Goal: Task Accomplishment & Management: Complete application form

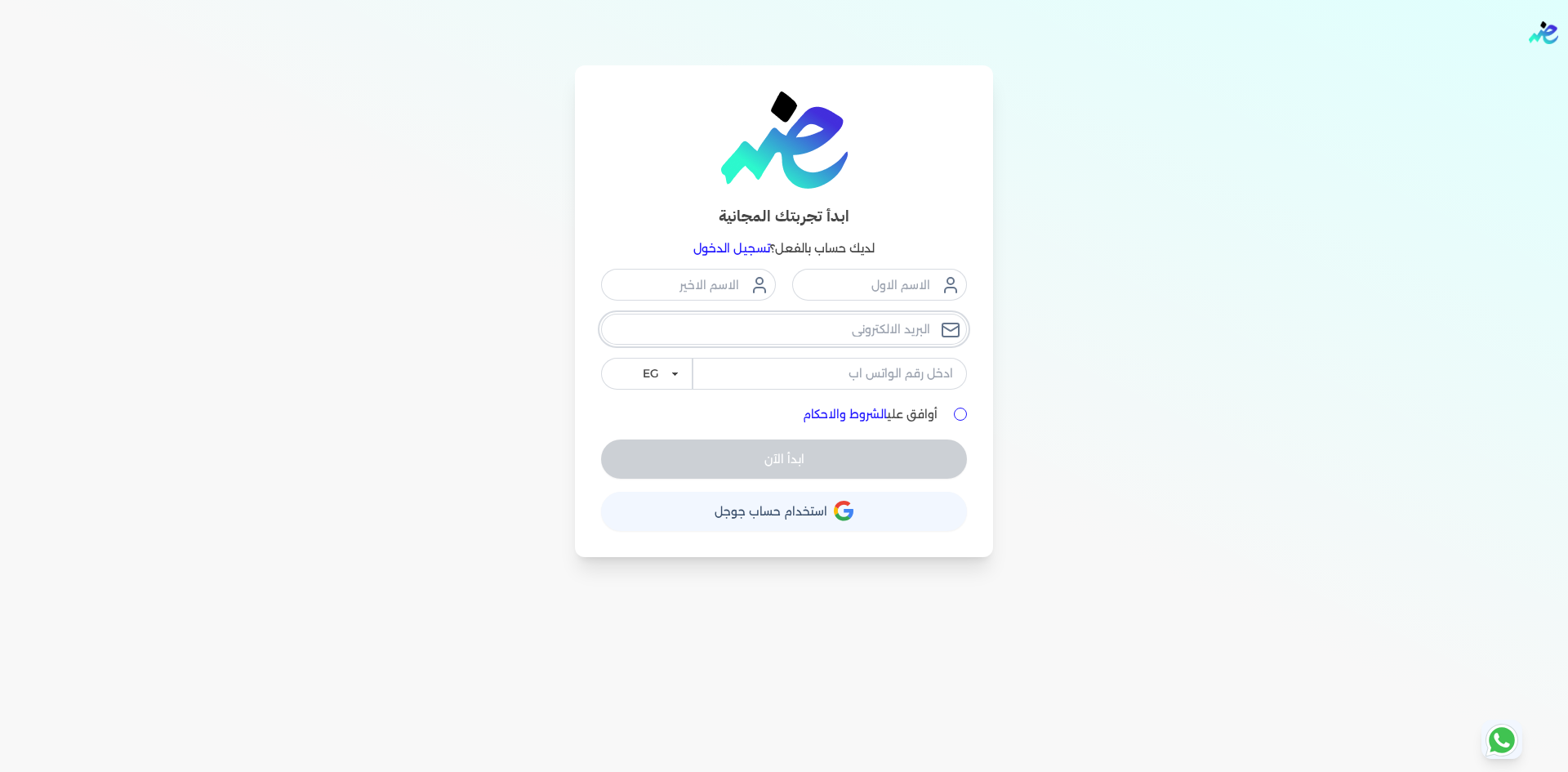
click at [814, 335] on input "email" at bounding box center [783, 329] width 366 height 31
type input "h"
click at [822, 335] on input "email" at bounding box center [783, 329] width 366 height 31
click at [853, 336] on input "email" at bounding box center [783, 329] width 366 height 31
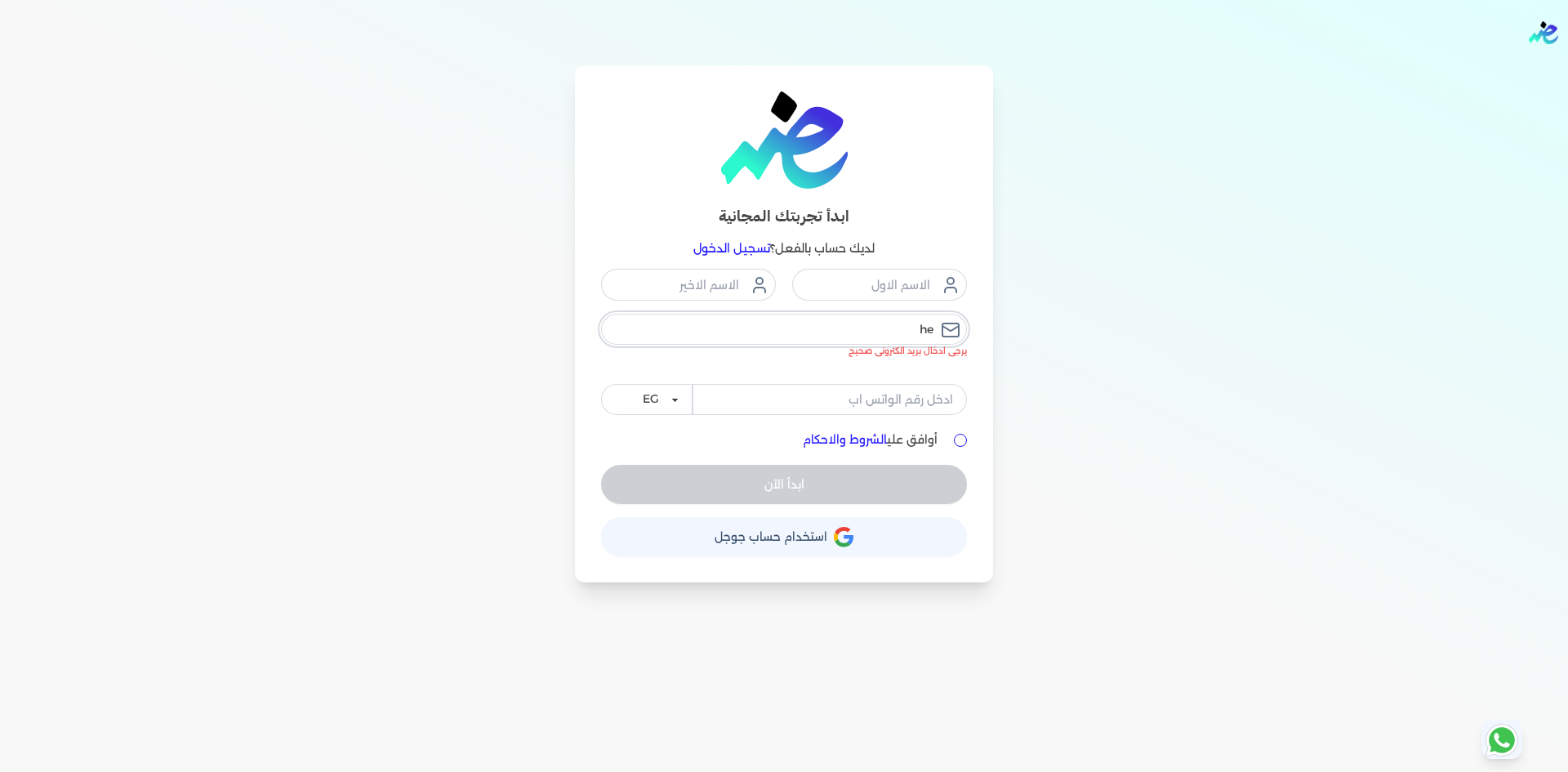
click at [885, 330] on input "he" at bounding box center [783, 329] width 366 height 31
type input "h"
type input "ا"
type input "h"
drag, startPoint x: 1276, startPoint y: 30, endPoint x: 805, endPoint y: 331, distance: 559.0
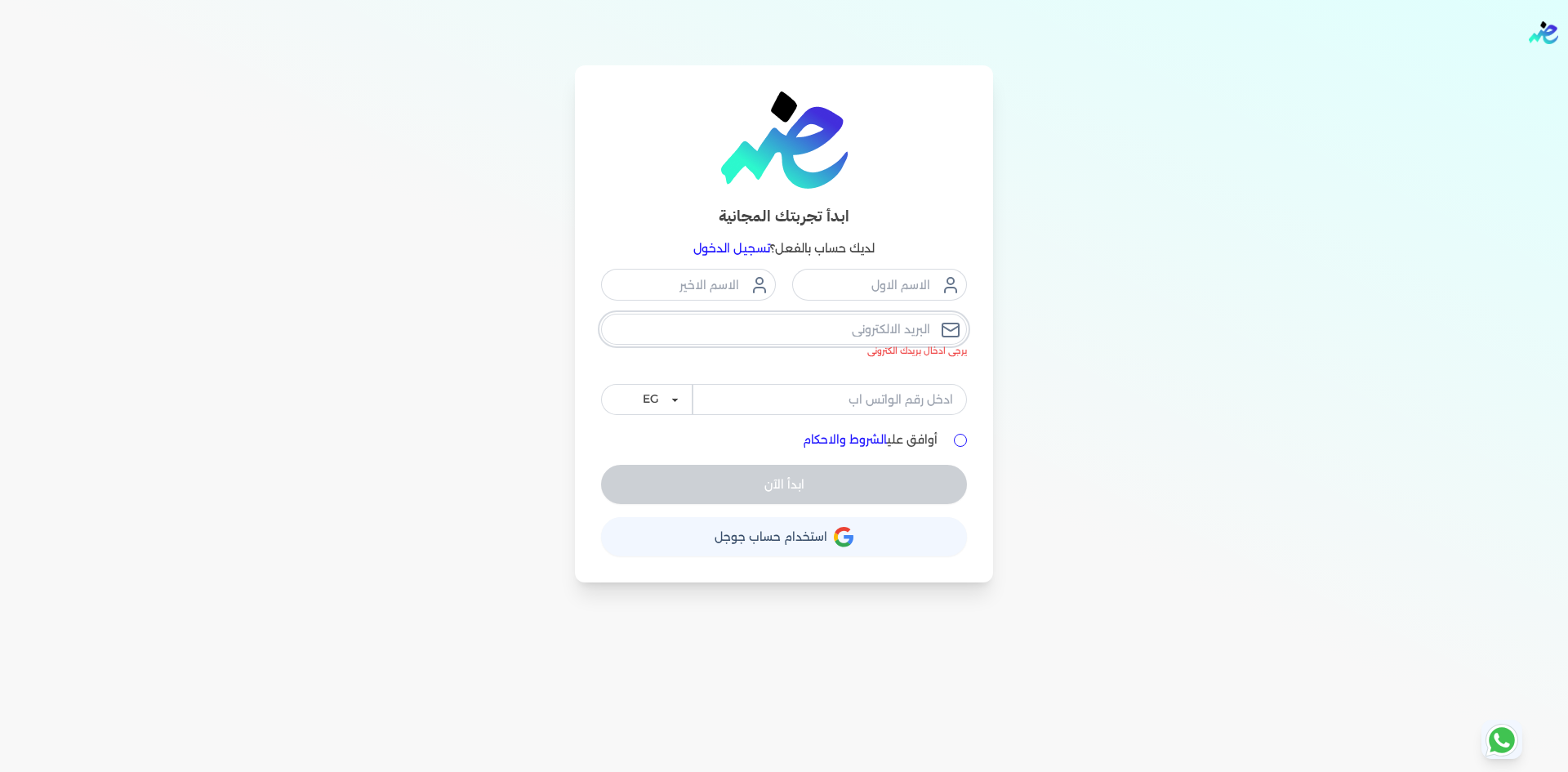
click at [805, 331] on input "email" at bounding box center [783, 329] width 366 height 31
click at [763, 251] on link "تسجيل الدخول" at bounding box center [731, 249] width 77 height 15
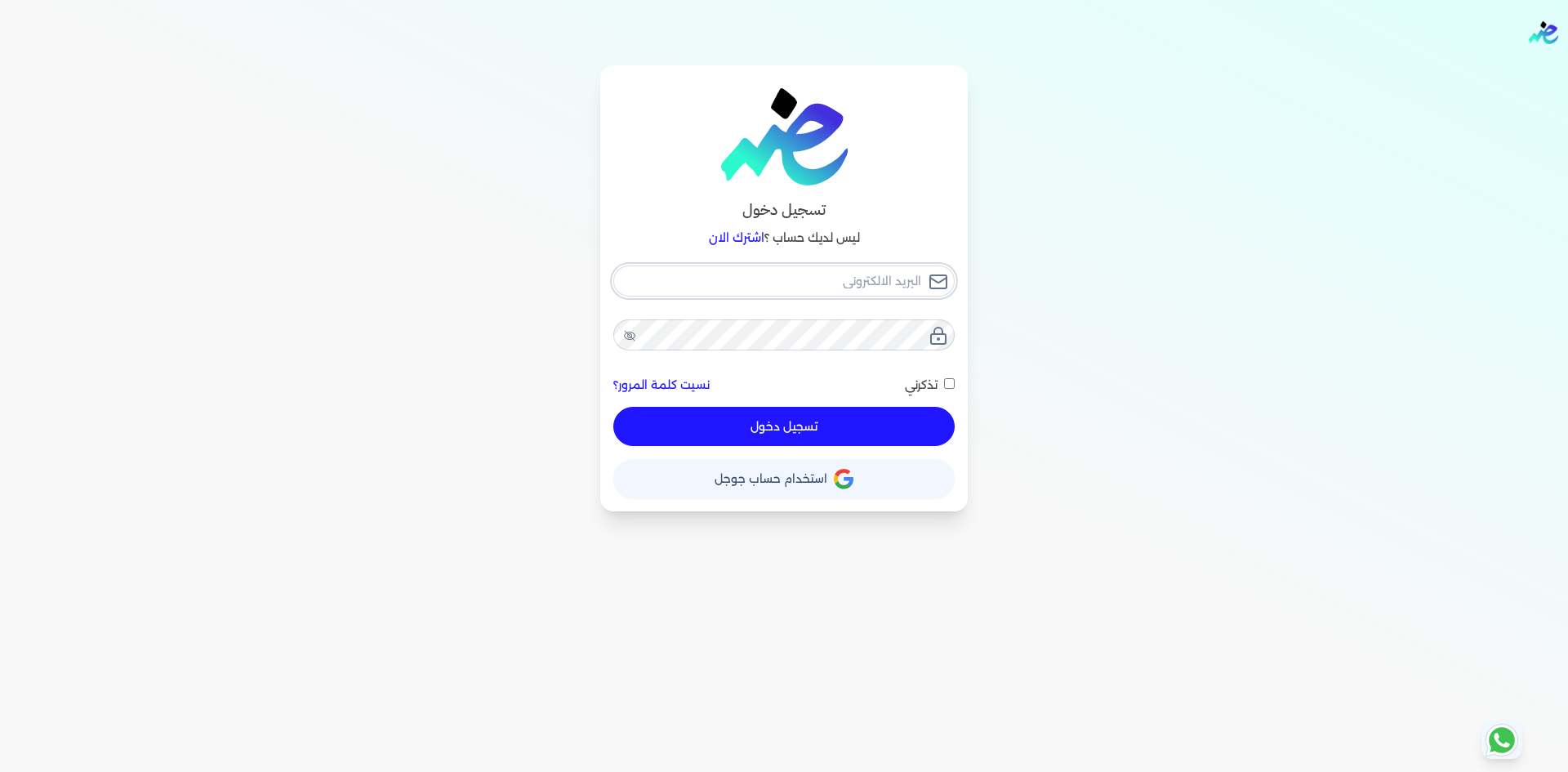
type input "Hello@ensoulify.com"
click at [813, 431] on button "تسجيل دخول" at bounding box center [784, 425] width 341 height 39
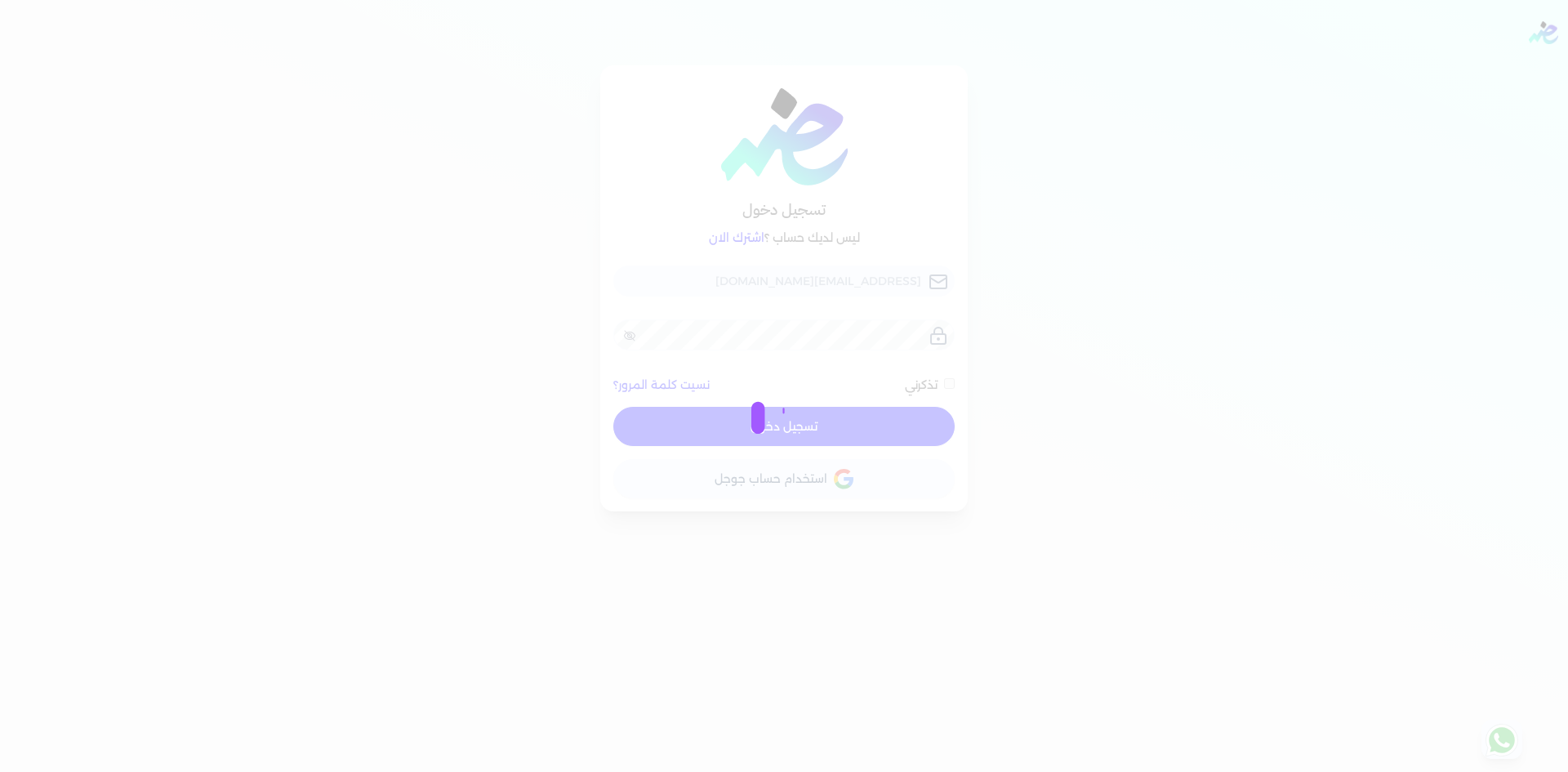
checkbox input "false"
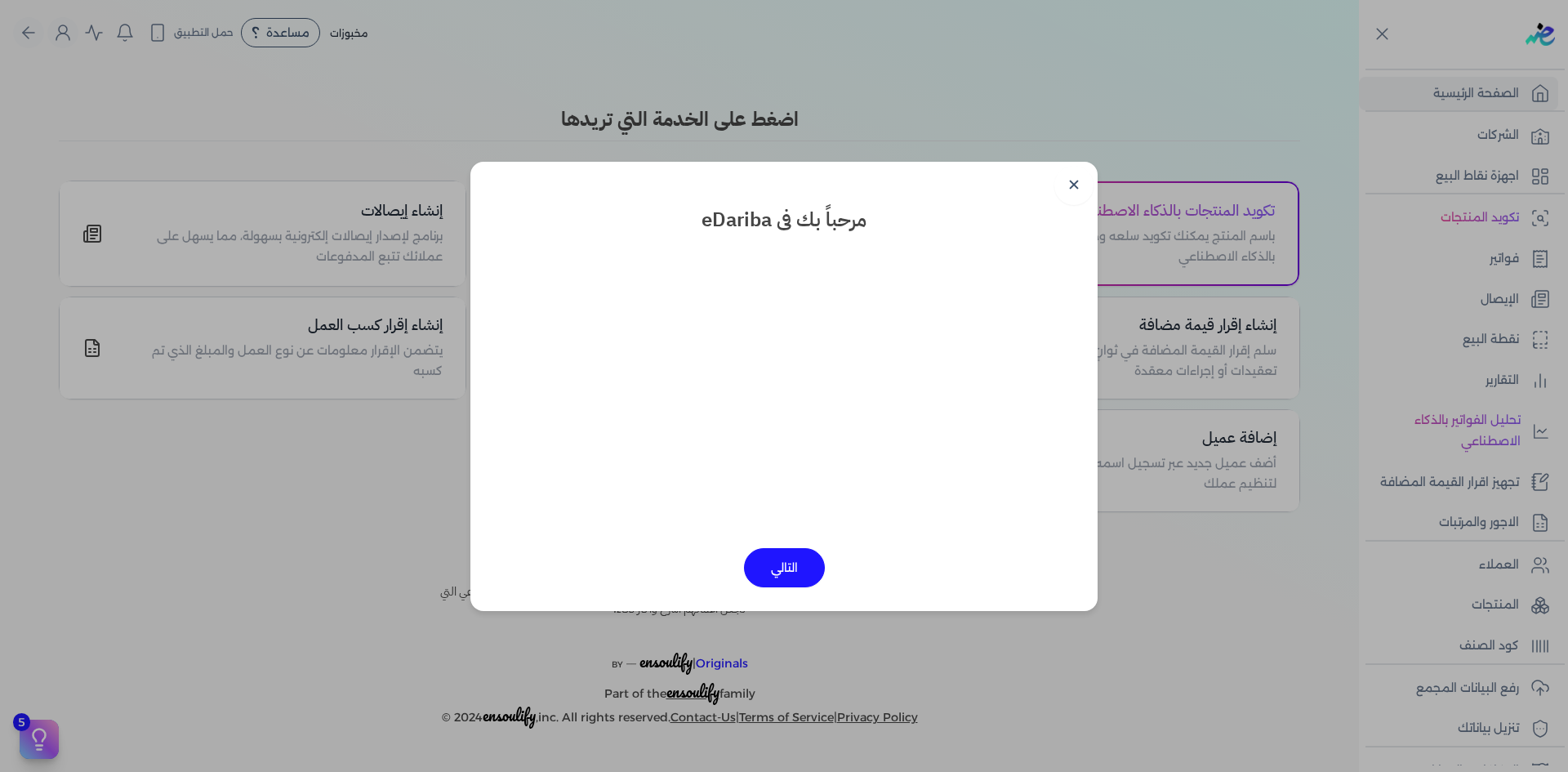
click at [784, 560] on button "التالي" at bounding box center [784, 567] width 81 height 39
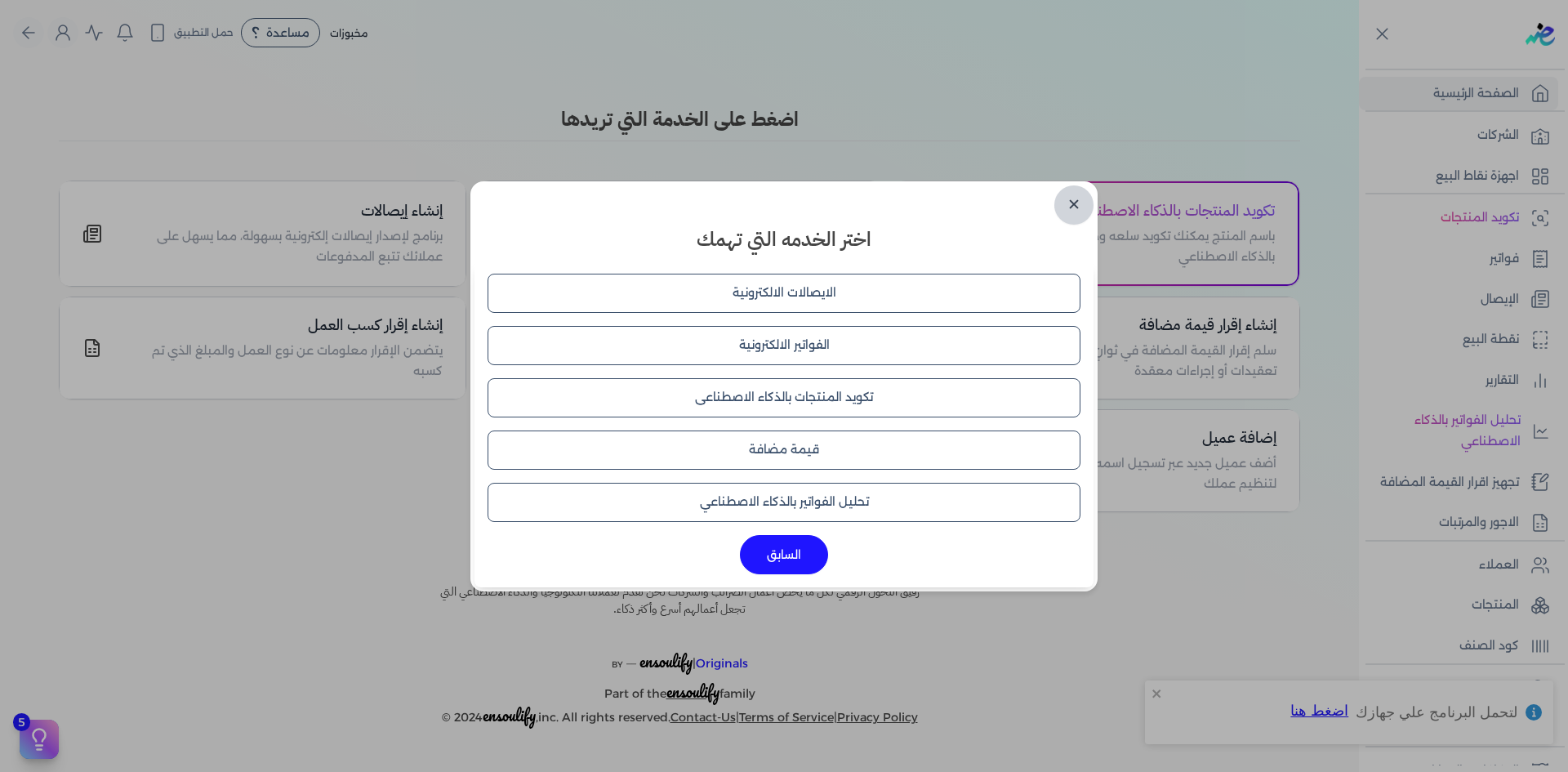
click at [1062, 201] on link "✕" at bounding box center [1073, 204] width 39 height 39
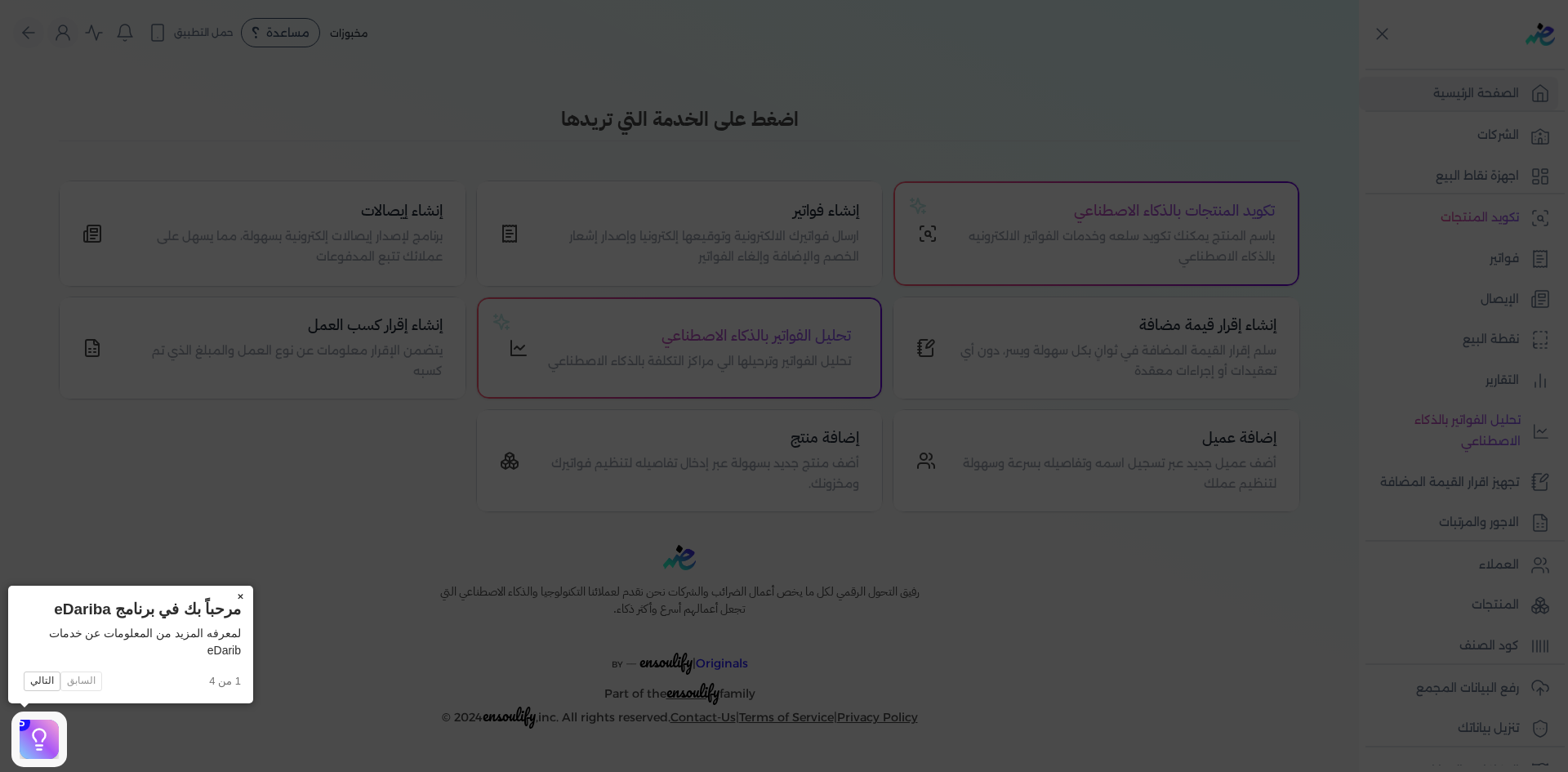
click at [238, 600] on button "×" at bounding box center [240, 596] width 26 height 23
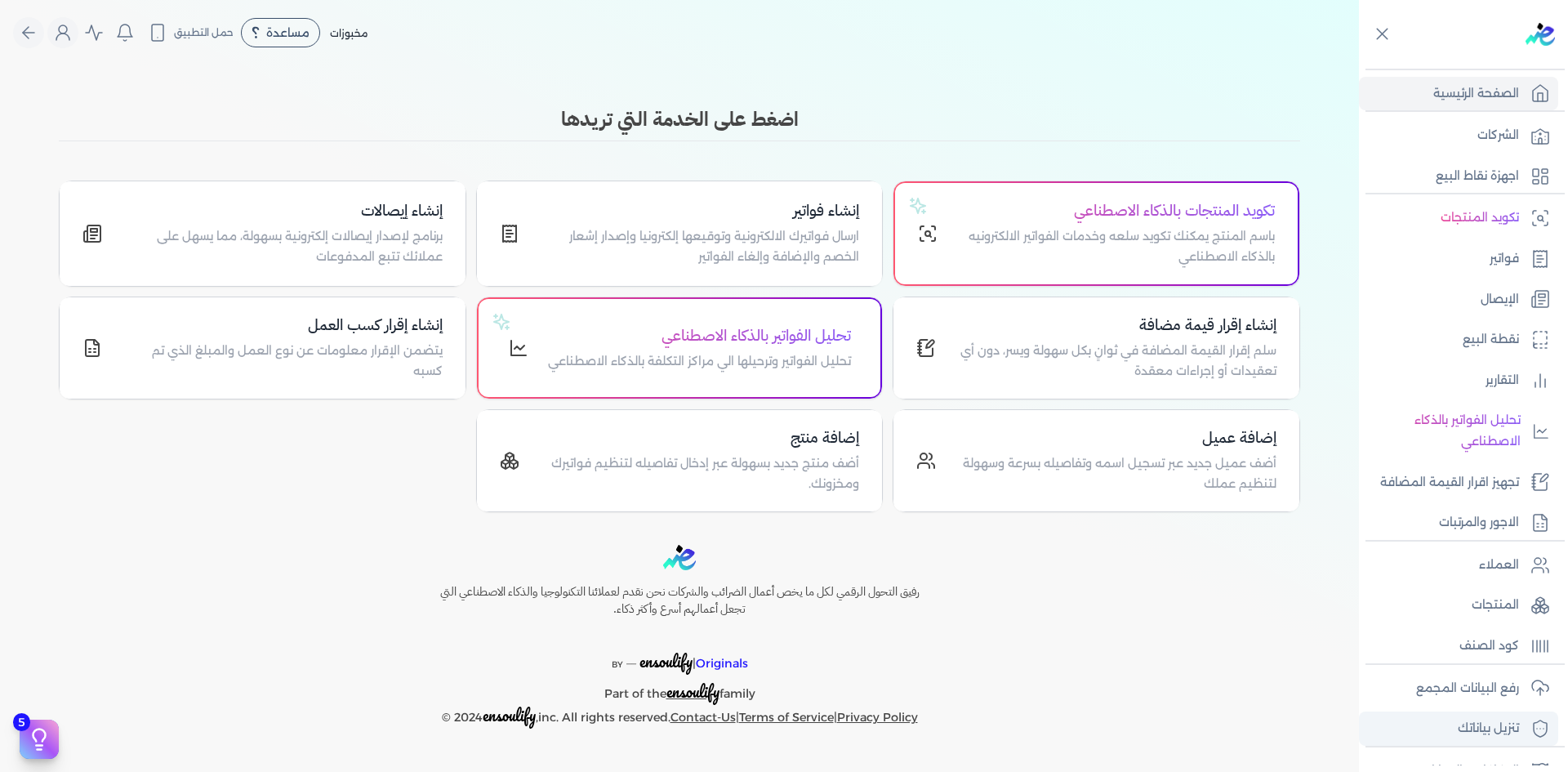
scroll to position [111, 0]
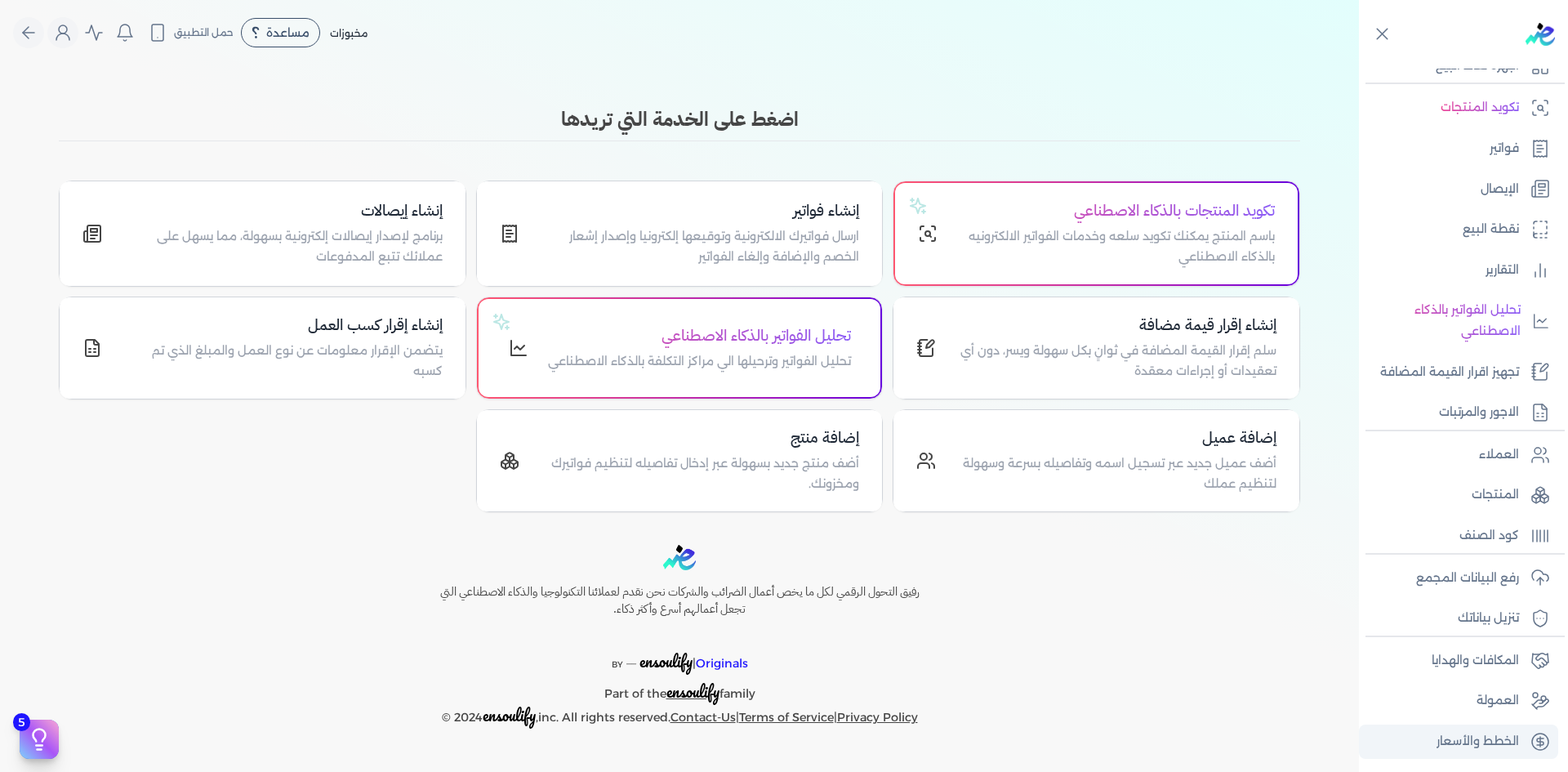
drag, startPoint x: 1479, startPoint y: 35, endPoint x: 1421, endPoint y: 756, distance: 723.3
click at [1421, 756] on div "الصفحة الرئيسية الشركات اجهزة نقاط البيع تكويد المنتجات فواتير الإيصال نقطة الب…" at bounding box center [1464, 382] width 209 height 765
copy div "الصفحة الرئيسية الشركات اجهزة نقاط البيع تكويد المنتجات فواتير الإيصال نقطة الب…"
click at [1214, 600] on div "رفيق التحول الرقمي لكل ما يخص أعمال الضرائب والشركات نحن نقدم لعملائنا التكنولو…" at bounding box center [680, 636] width 1359 height 184
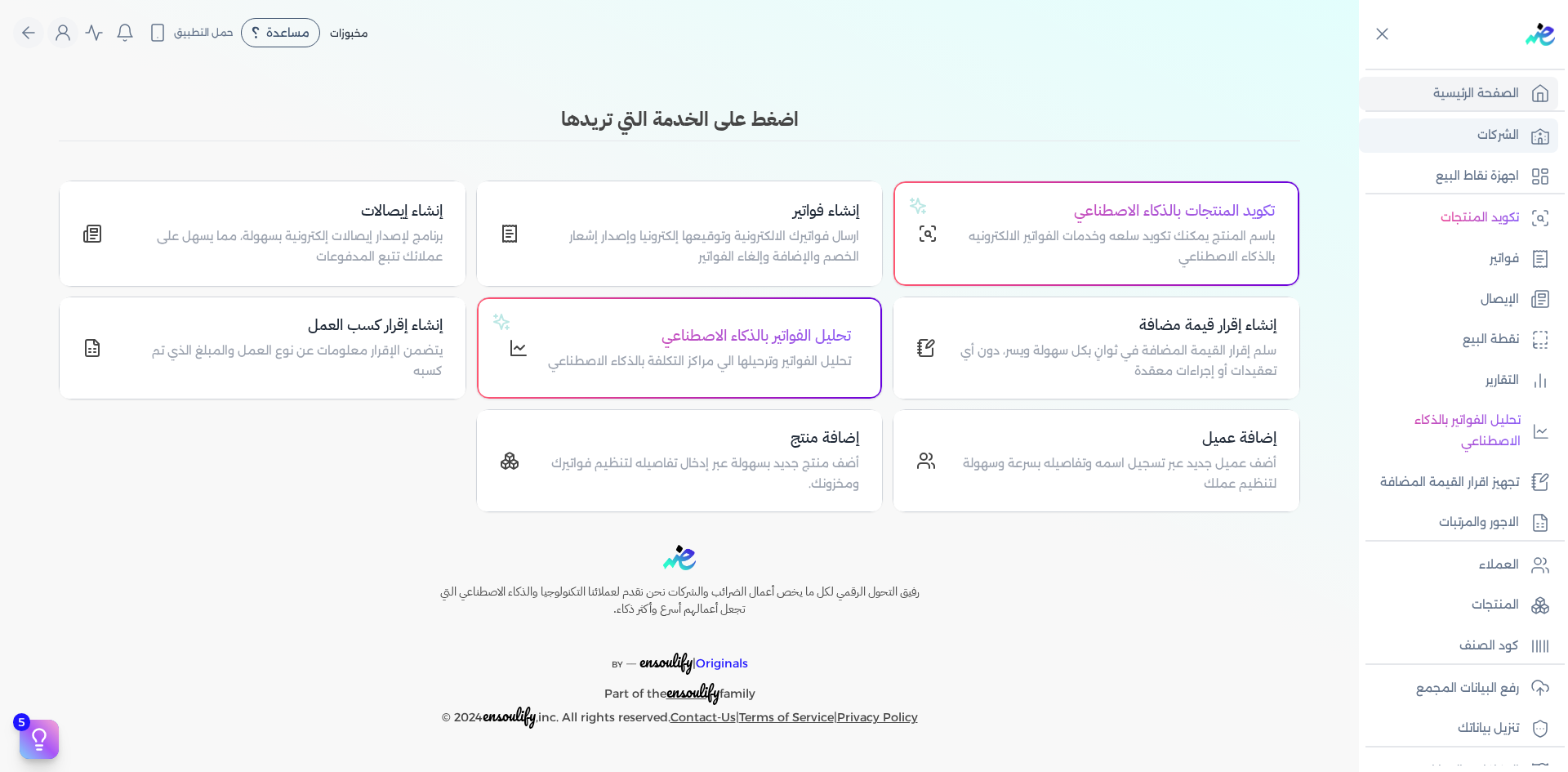
click at [1487, 138] on p "الشركات" at bounding box center [1498, 135] width 42 height 21
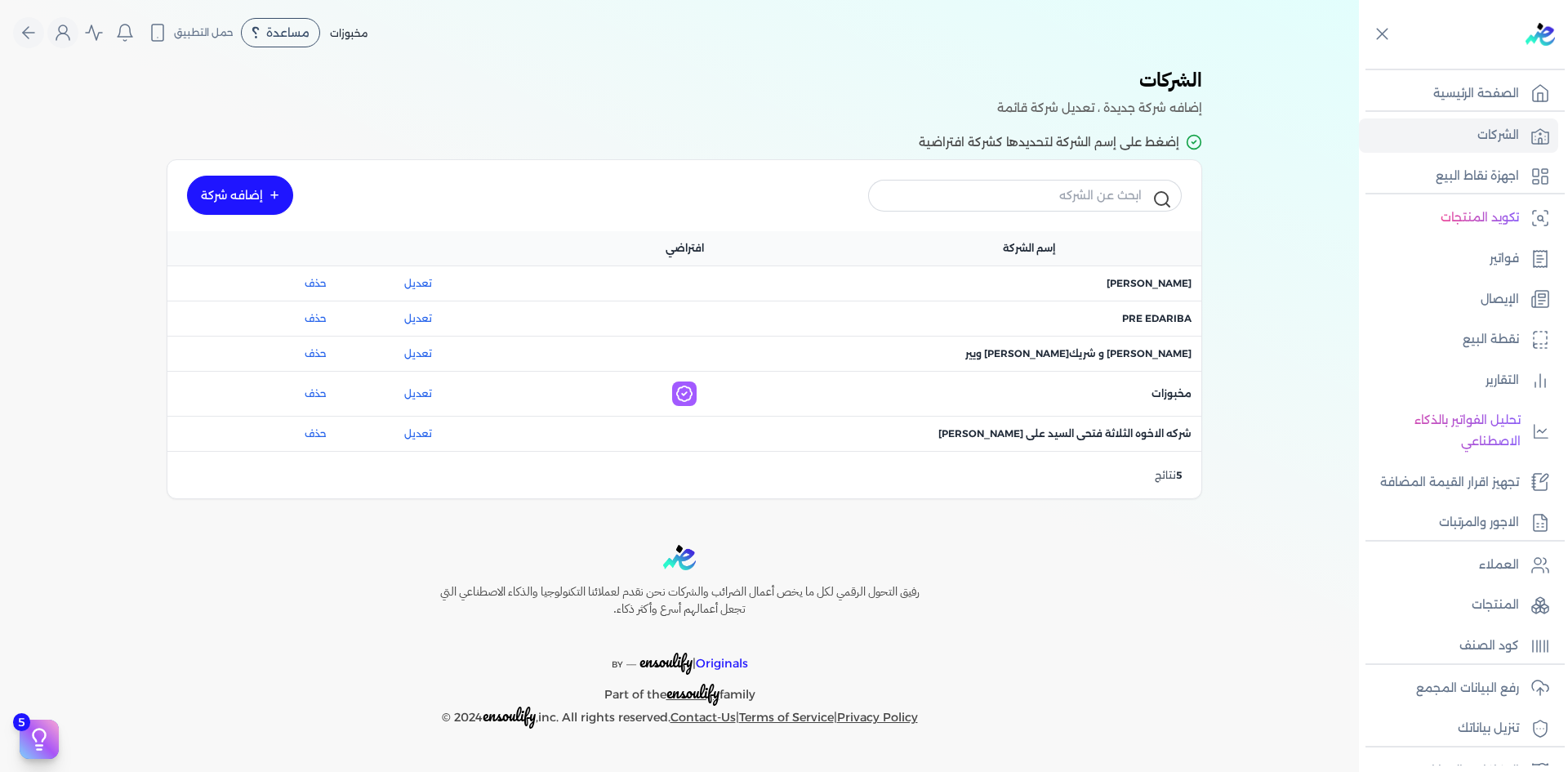
drag, startPoint x: 1225, startPoint y: 81, endPoint x: 364, endPoint y: 471, distance: 945.2
click at [364, 470] on div "الشركات المستخدمة حديثاً شركة جديدة ماجد محمد عبدالعزيز علي الرسوم الضريبية : 2…" at bounding box center [680, 288] width 1359 height 446
click at [336, 506] on div "إضغط على إسم الشركة لتحديدها كشركة افتراضية إضافه شركة إسم الشركة افتراضي اسم ا…" at bounding box center [680, 316] width 1045 height 394
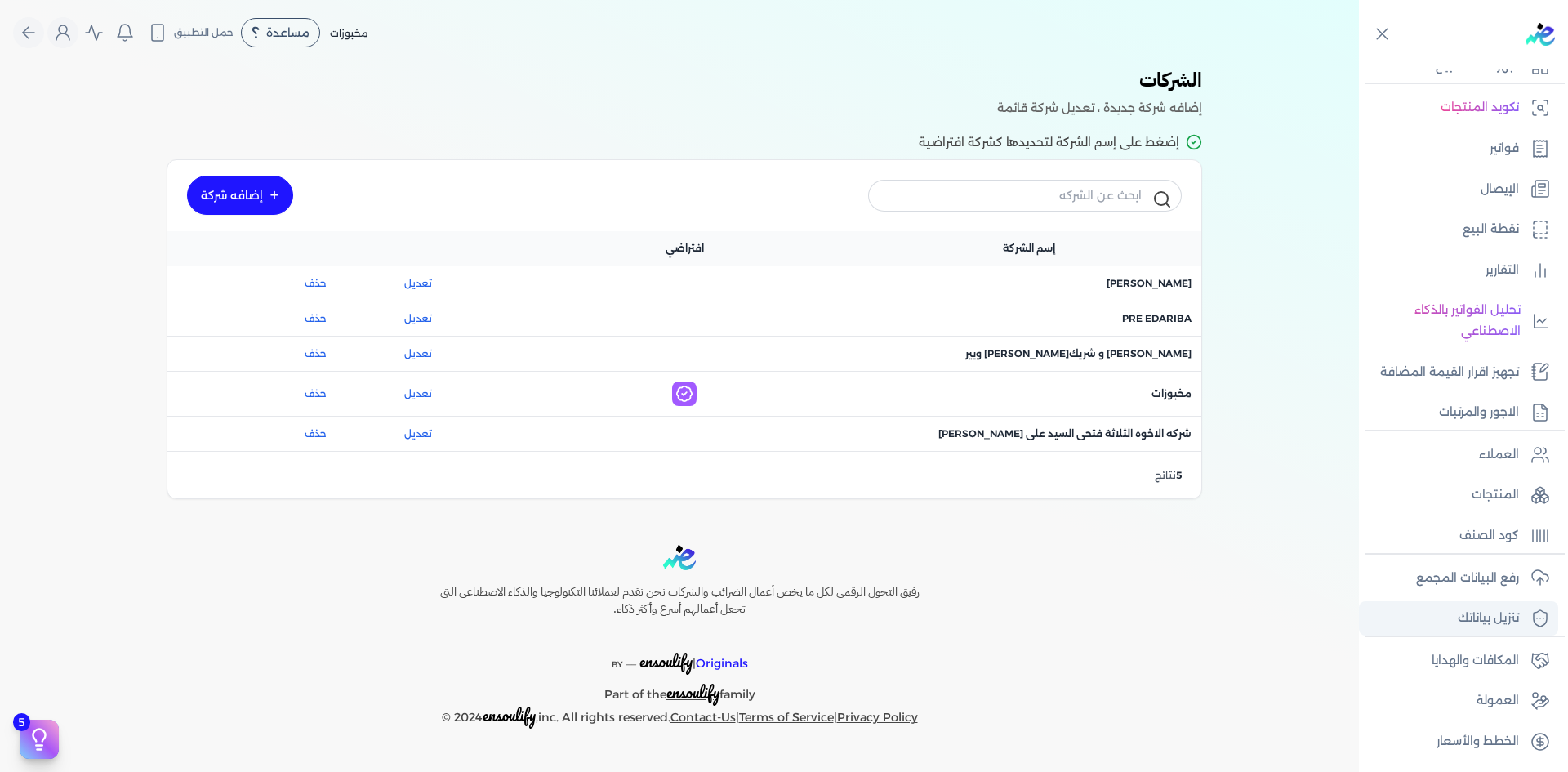
click at [1489, 618] on p "تنزيل بياناتك" at bounding box center [1489, 618] width 62 height 21
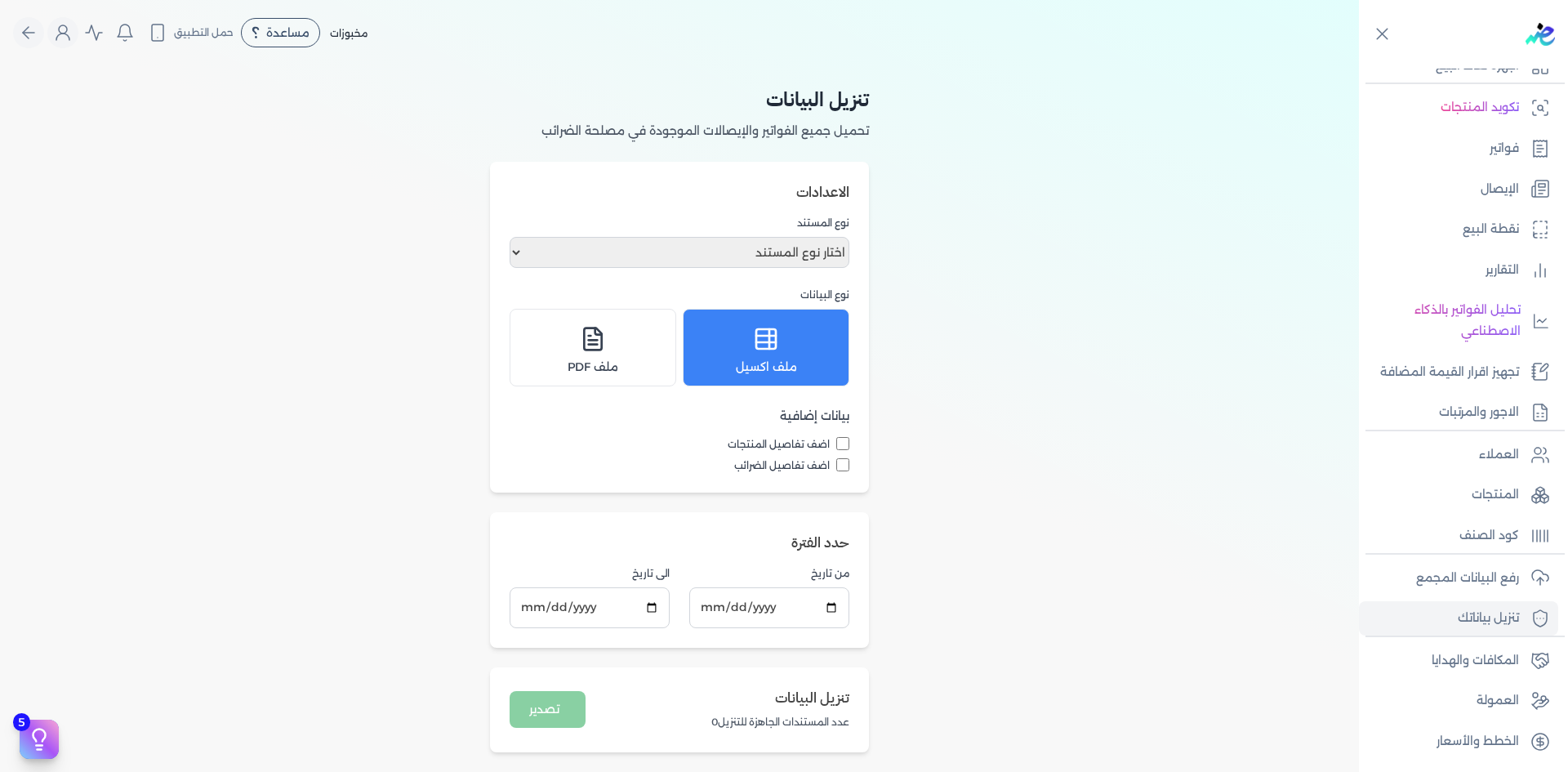
drag, startPoint x: 870, startPoint y: 100, endPoint x: 511, endPoint y: 730, distance: 725.1
click at [511, 730] on div "تنزيل البيانات تحميل جميع الفواتير والإيصالات الموجودة في مصلحة الضرائب الاعداد…" at bounding box center [679, 418] width 418 height 707
click at [1435, 576] on p "رفع البيانات المجمع" at bounding box center [1467, 578] width 103 height 21
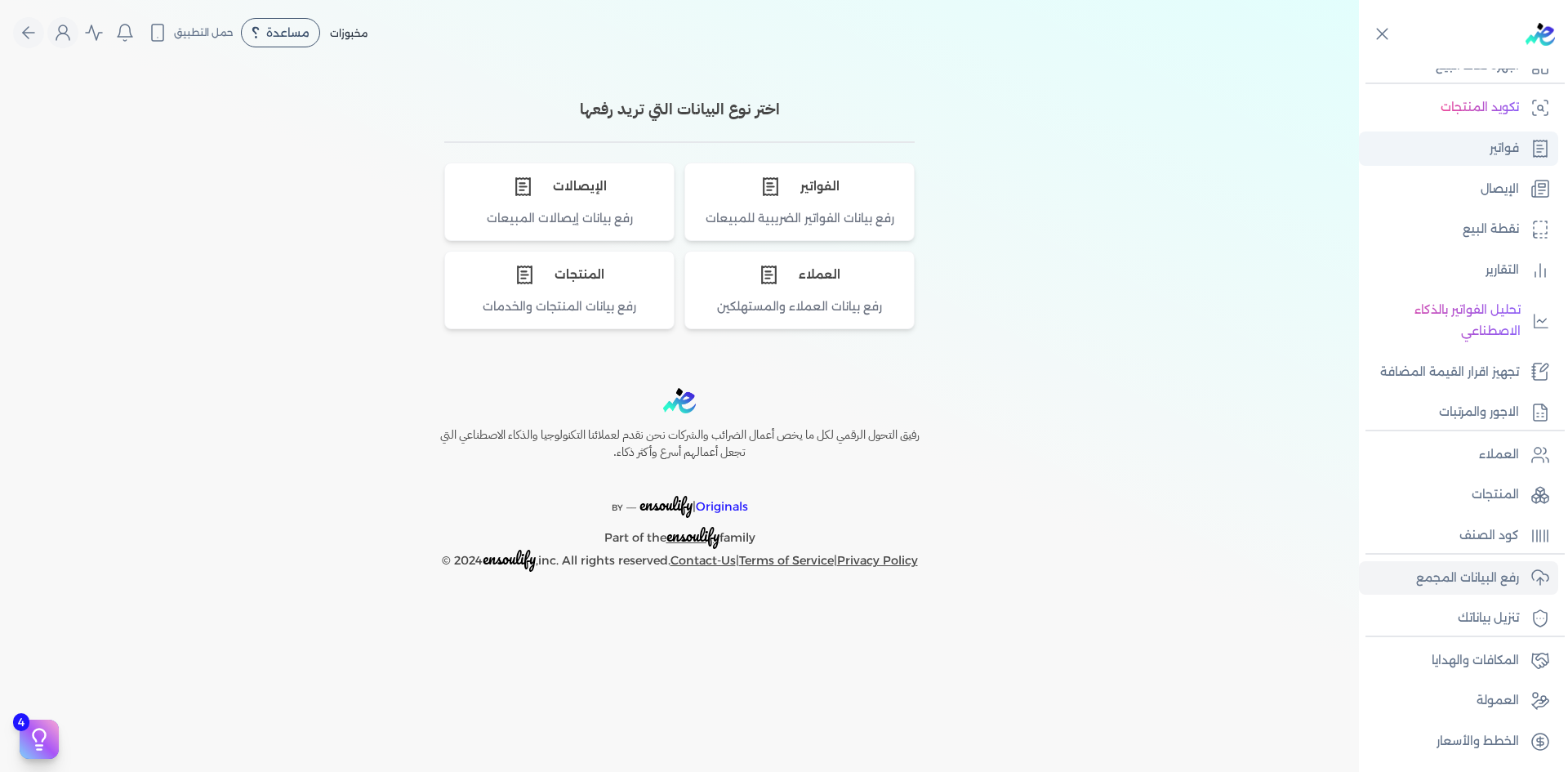
click at [1506, 144] on p "فواتير" at bounding box center [1504, 148] width 29 height 21
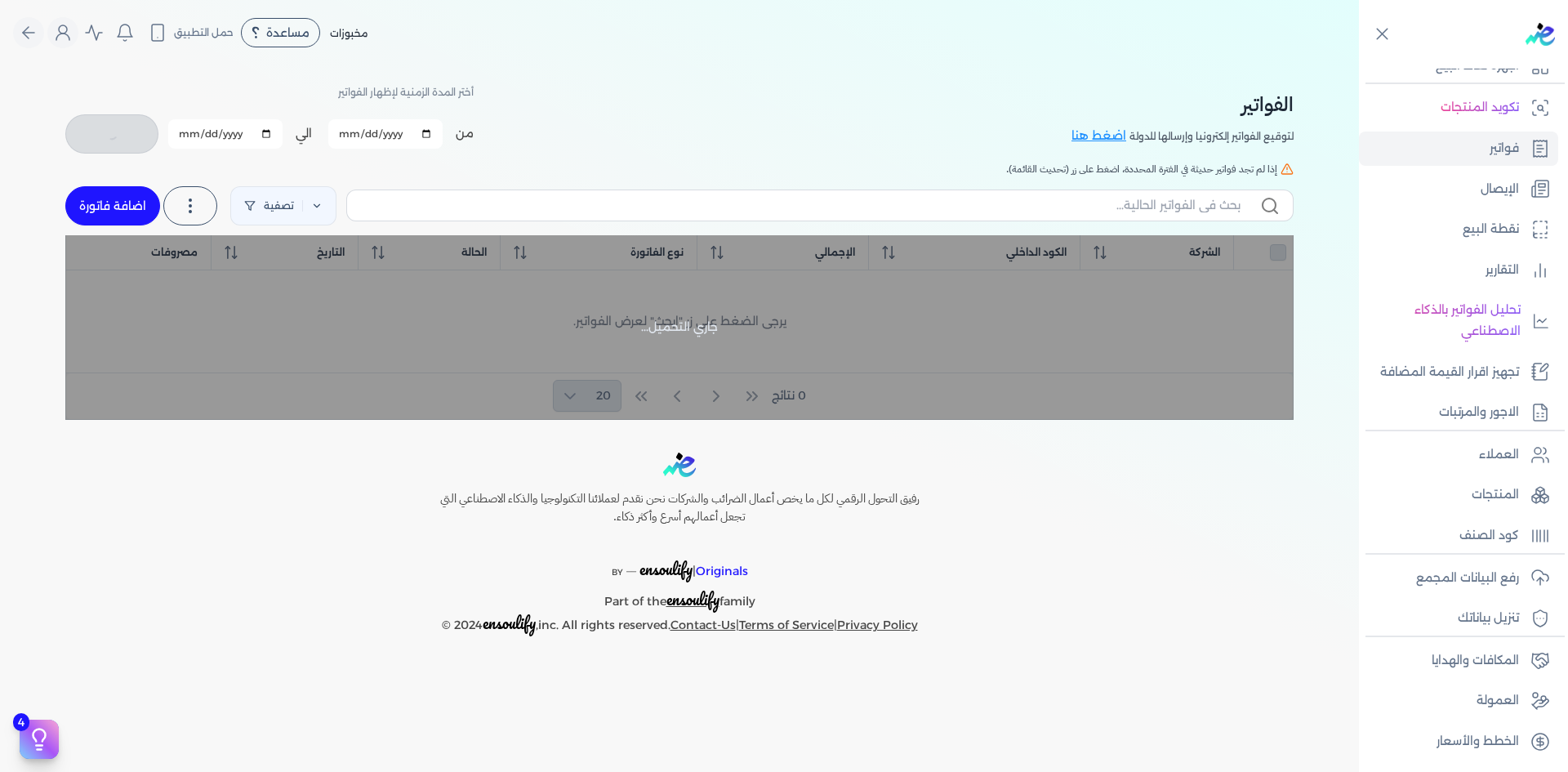
checkbox input "false"
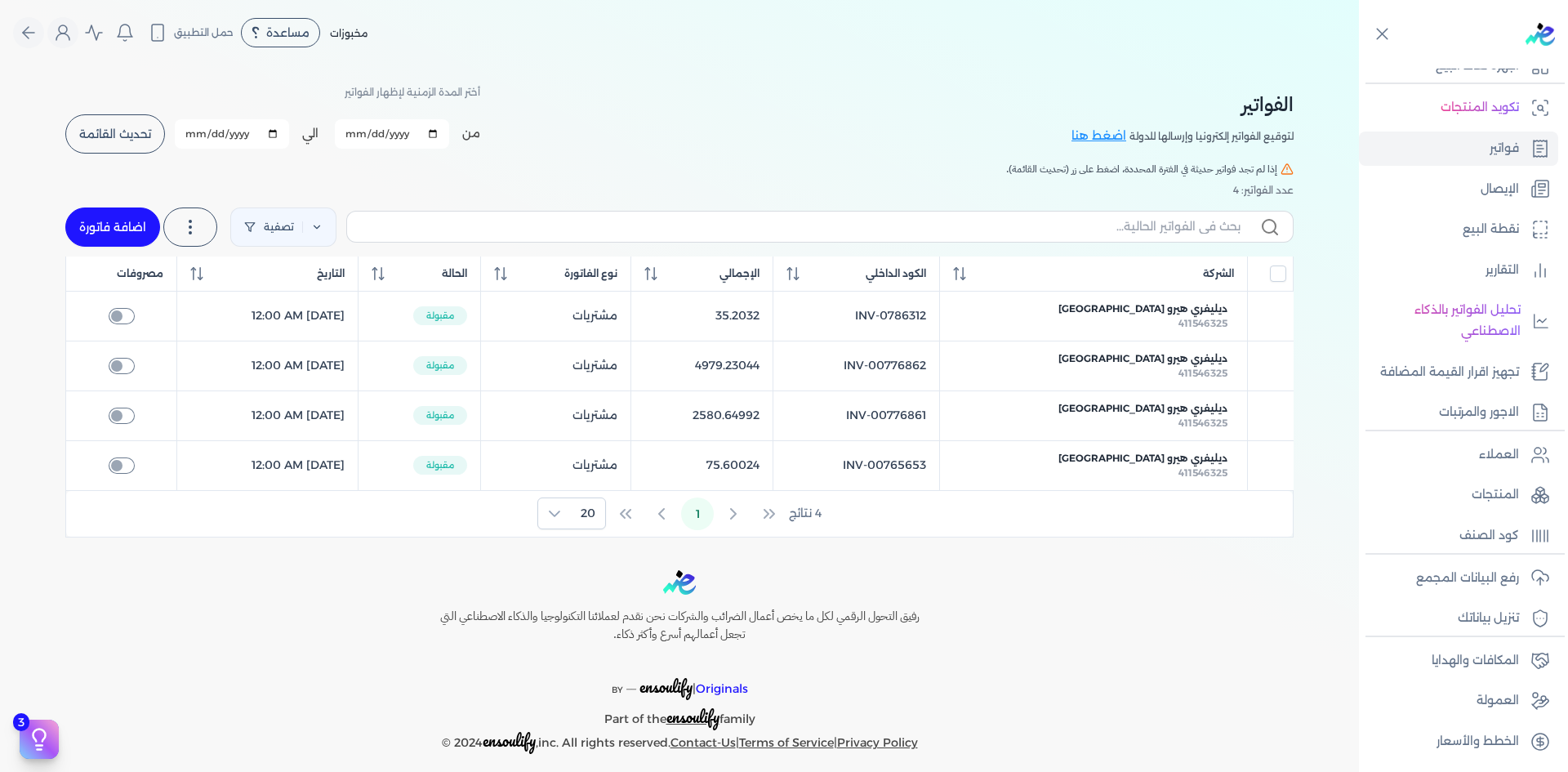
drag, startPoint x: 1212, startPoint y: 163, endPoint x: 869, endPoint y: 171, distance: 343.1
click at [869, 171] on h5 "إذا لم تجد فواتير حديثة في الفترة المحددة، اضغط على زر (تحديث القائمة)." at bounding box center [680, 169] width 1229 height 15
click at [700, 125] on div "الفواتير لتوقيع الفواتير إلكترونيا وإرسالها للدولة اضغط هنا أختر المدة الزمنية …" at bounding box center [680, 118] width 1229 height 73
click at [1487, 151] on link "فواتير" at bounding box center [1459, 149] width 200 height 34
click at [122, 234] on link "اضافة فاتورة" at bounding box center [113, 227] width 94 height 39
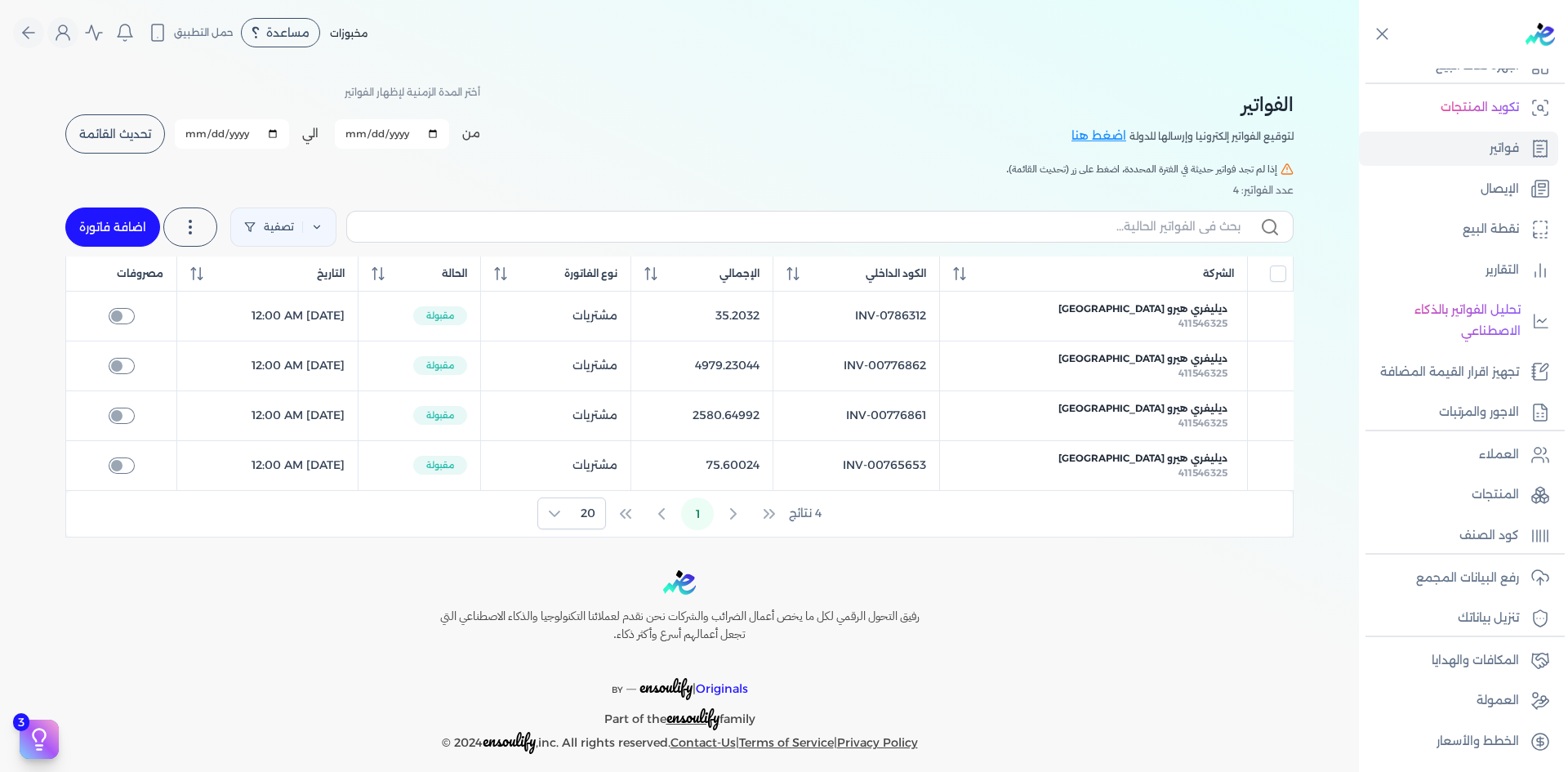
select select "EGP"
select select "B"
select select "EGS"
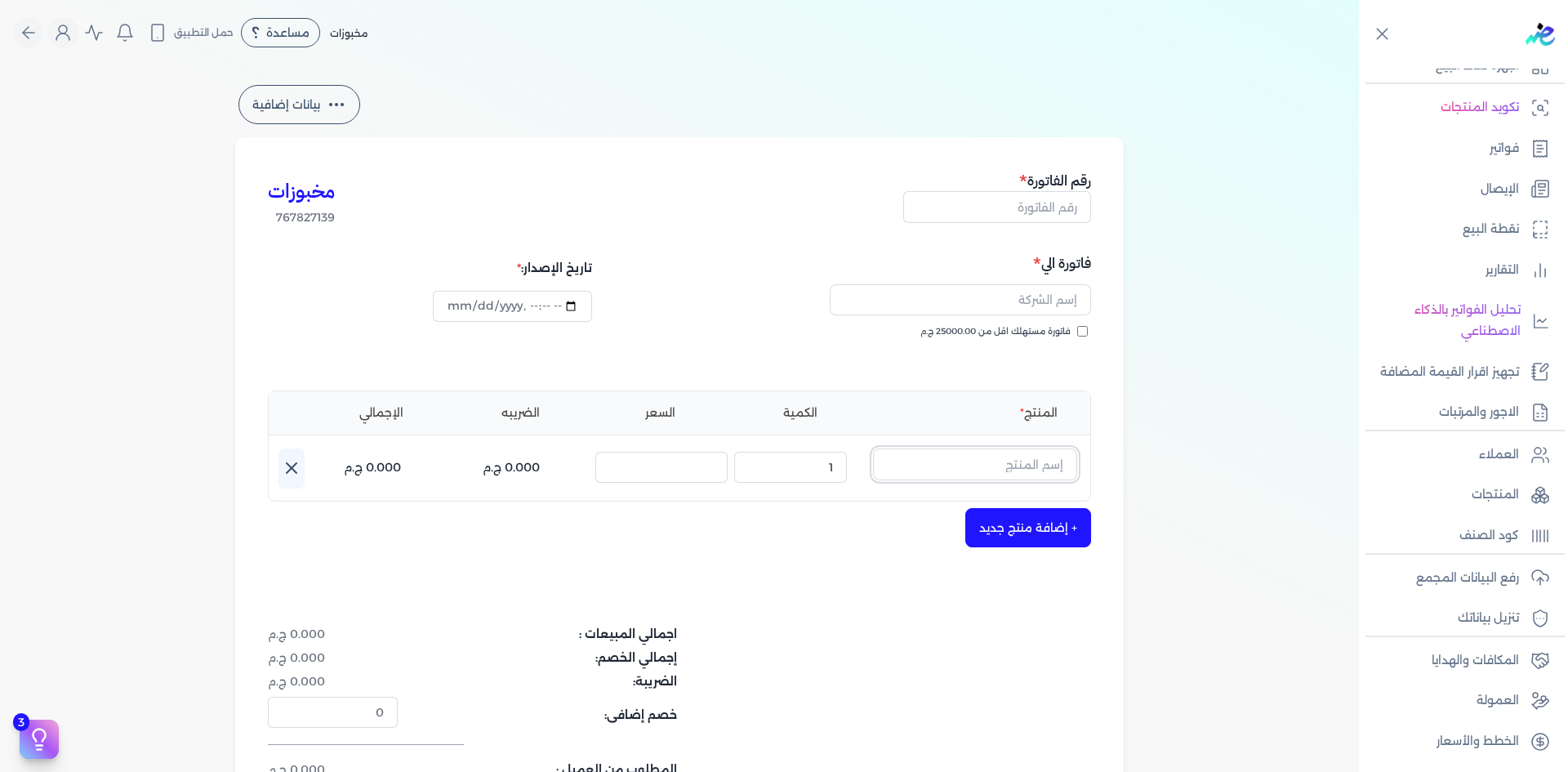
click at [1002, 462] on input "text" at bounding box center [975, 464] width 204 height 31
click at [1004, 509] on span "فينو" at bounding box center [965, 507] width 200 height 15
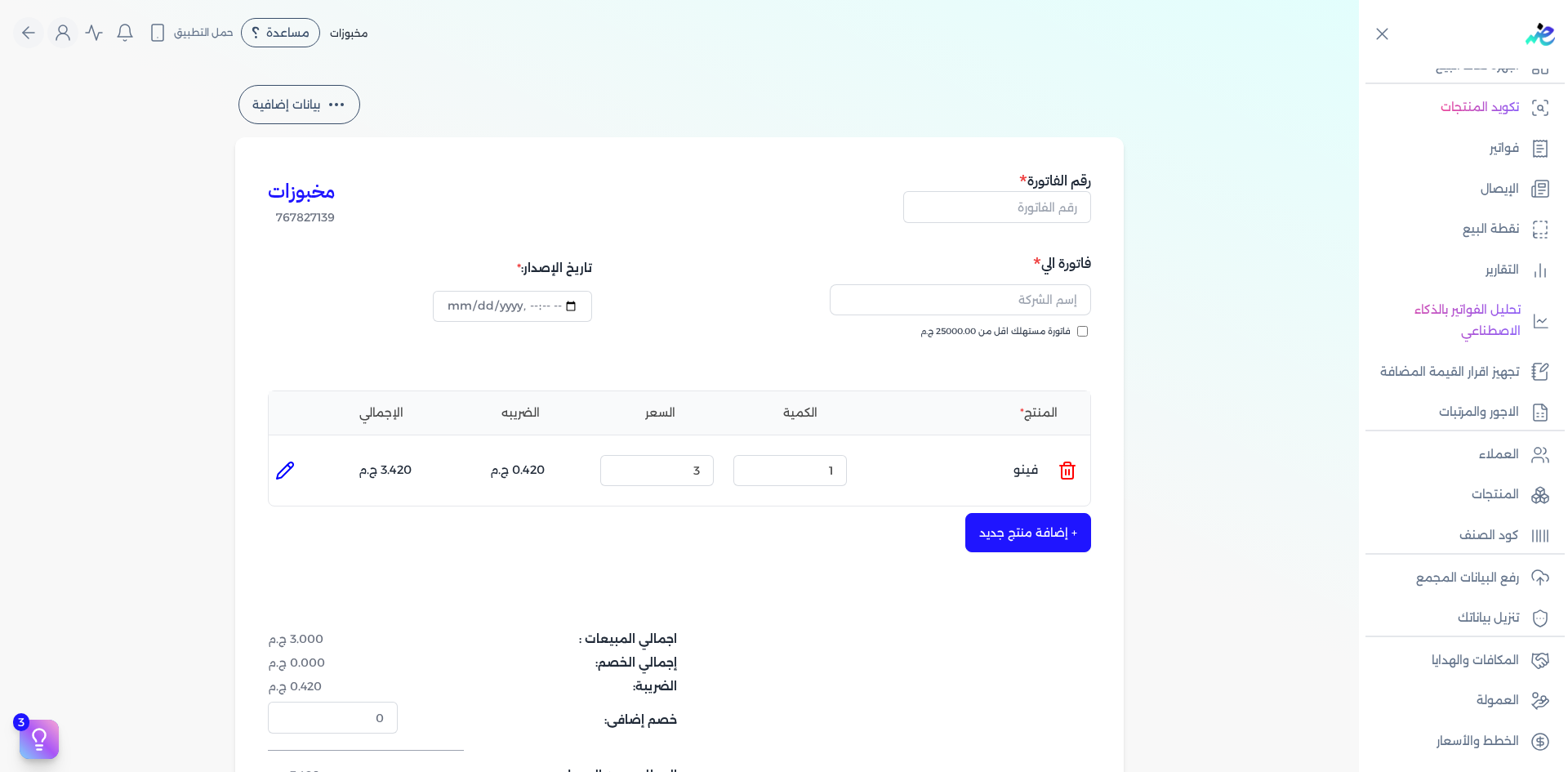
click at [364, 41] on div "مخبوزات مساعدة خدمة العملاء دليل المستخدم حمل التطبيق لا يوجد اشعارات مرحباً Ma…" at bounding box center [190, 33] width 355 height 31
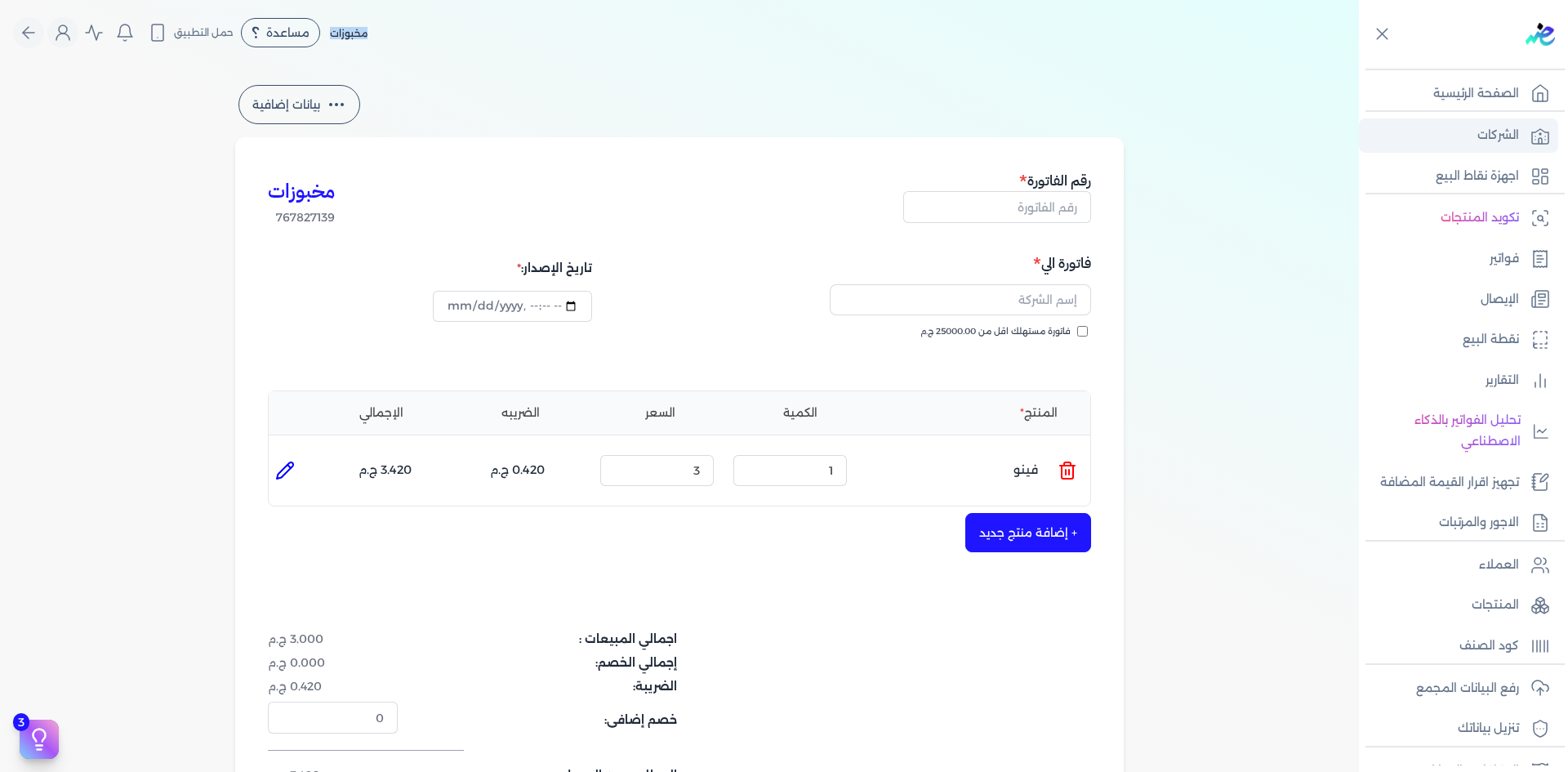
click at [1509, 141] on p "الشركات" at bounding box center [1498, 135] width 42 height 21
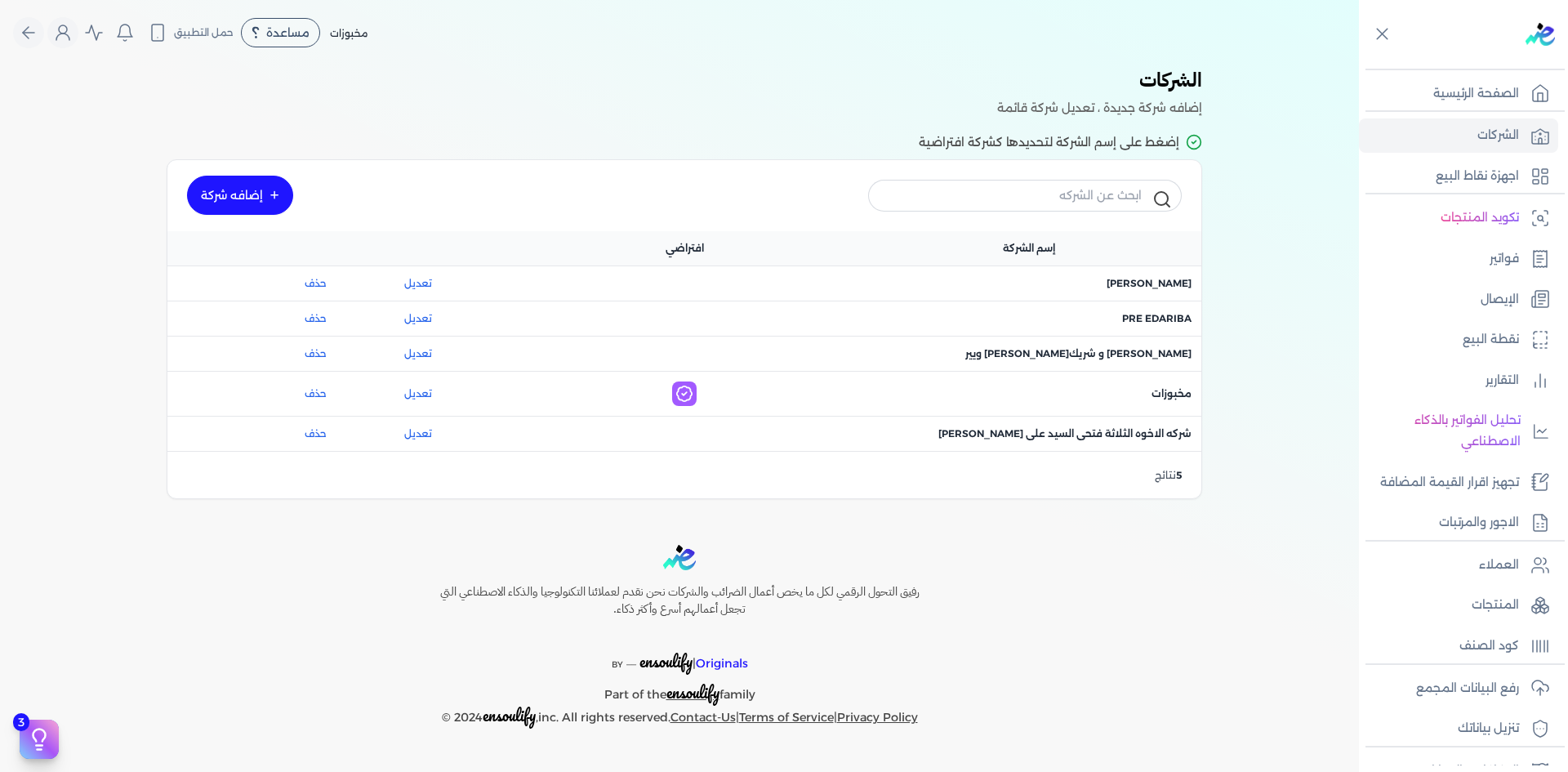
click at [1142, 291] on div "اسم الشركة : ماجد محمد عبدالعزيز علي" at bounding box center [1029, 283] width 345 height 34
click at [1161, 284] on span "اسم الشركة : ماجد محمد عبدالعزيز علي" at bounding box center [1150, 283] width 85 height 15
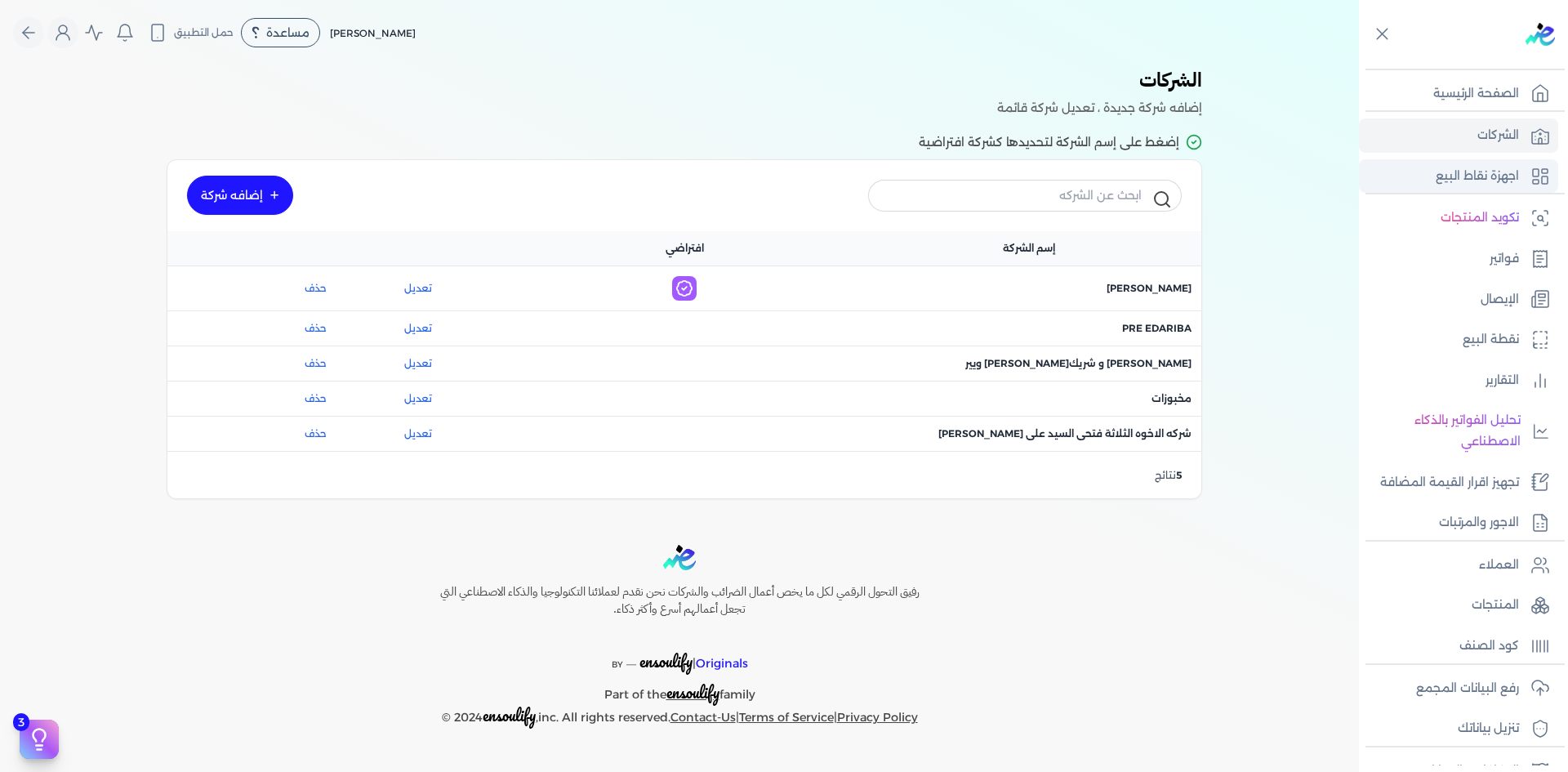
click at [1508, 179] on p "اجهزة نقاط البيع" at bounding box center [1477, 176] width 83 height 21
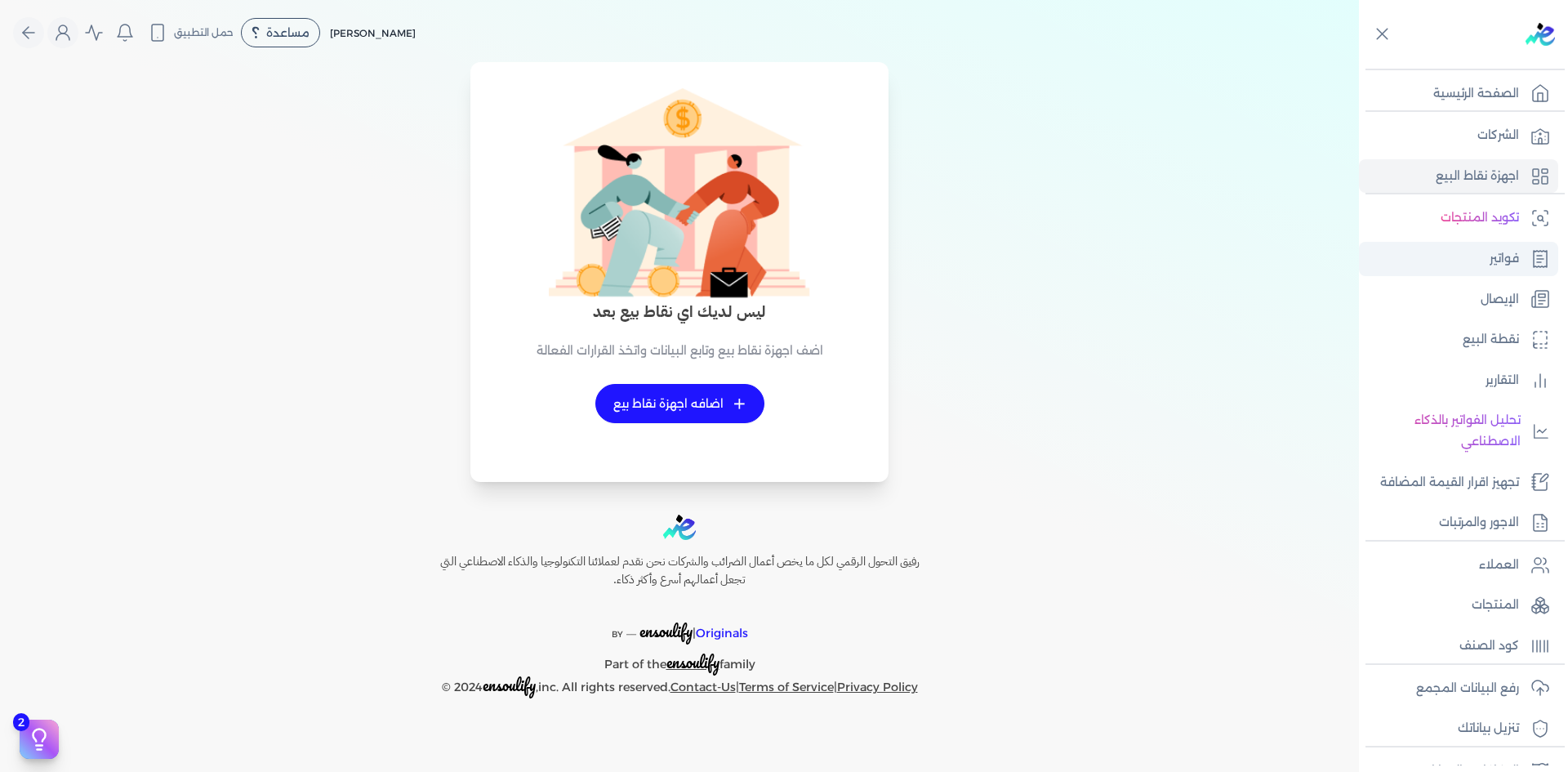
click at [1508, 249] on p "فواتير" at bounding box center [1504, 259] width 29 height 21
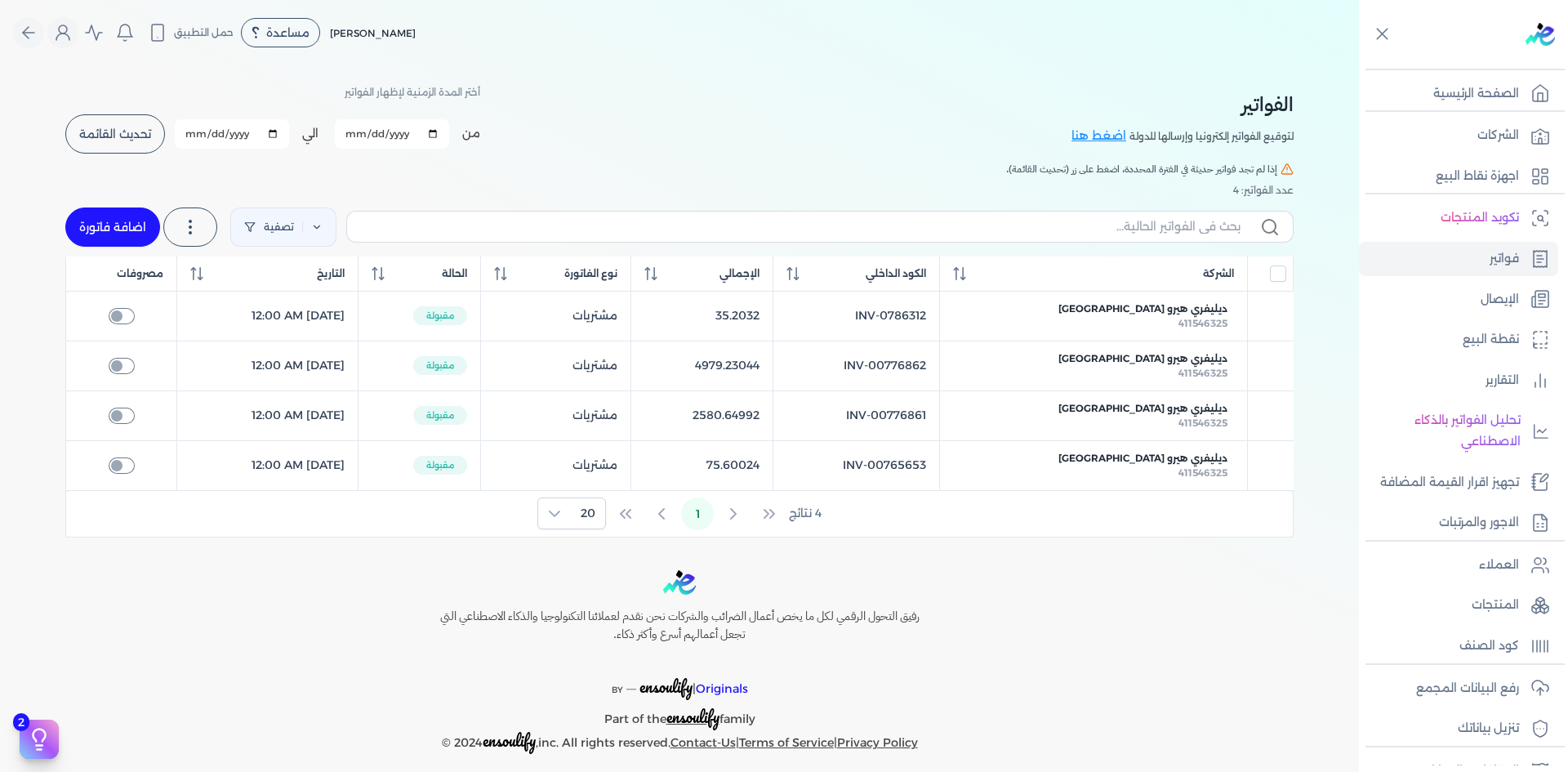
click at [104, 219] on link "اضافة فاتورة" at bounding box center [113, 227] width 94 height 39
select select "EGP"
select select "B"
select select "EGS"
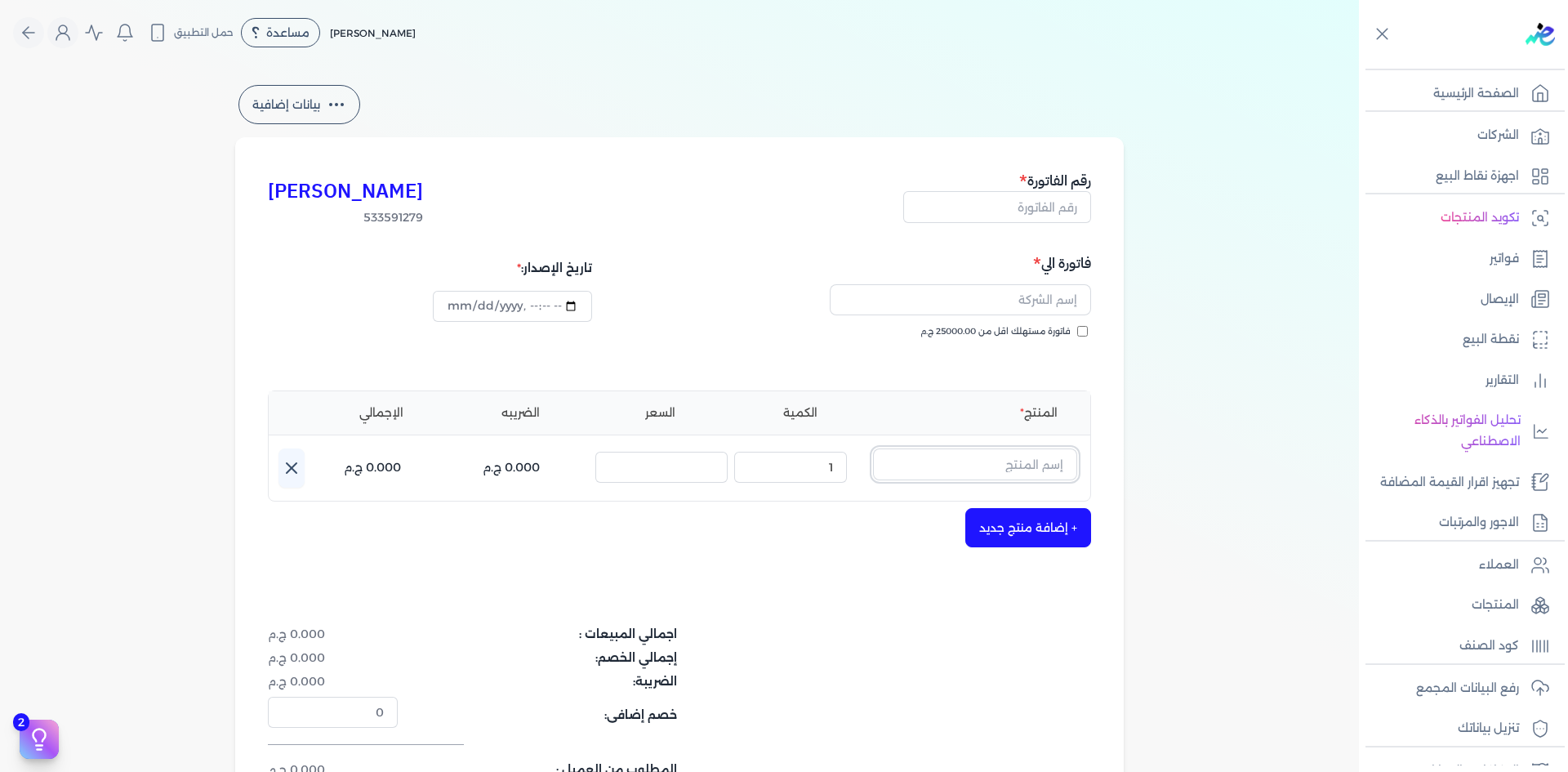
click at [1012, 457] on input "text" at bounding box center [975, 464] width 204 height 31
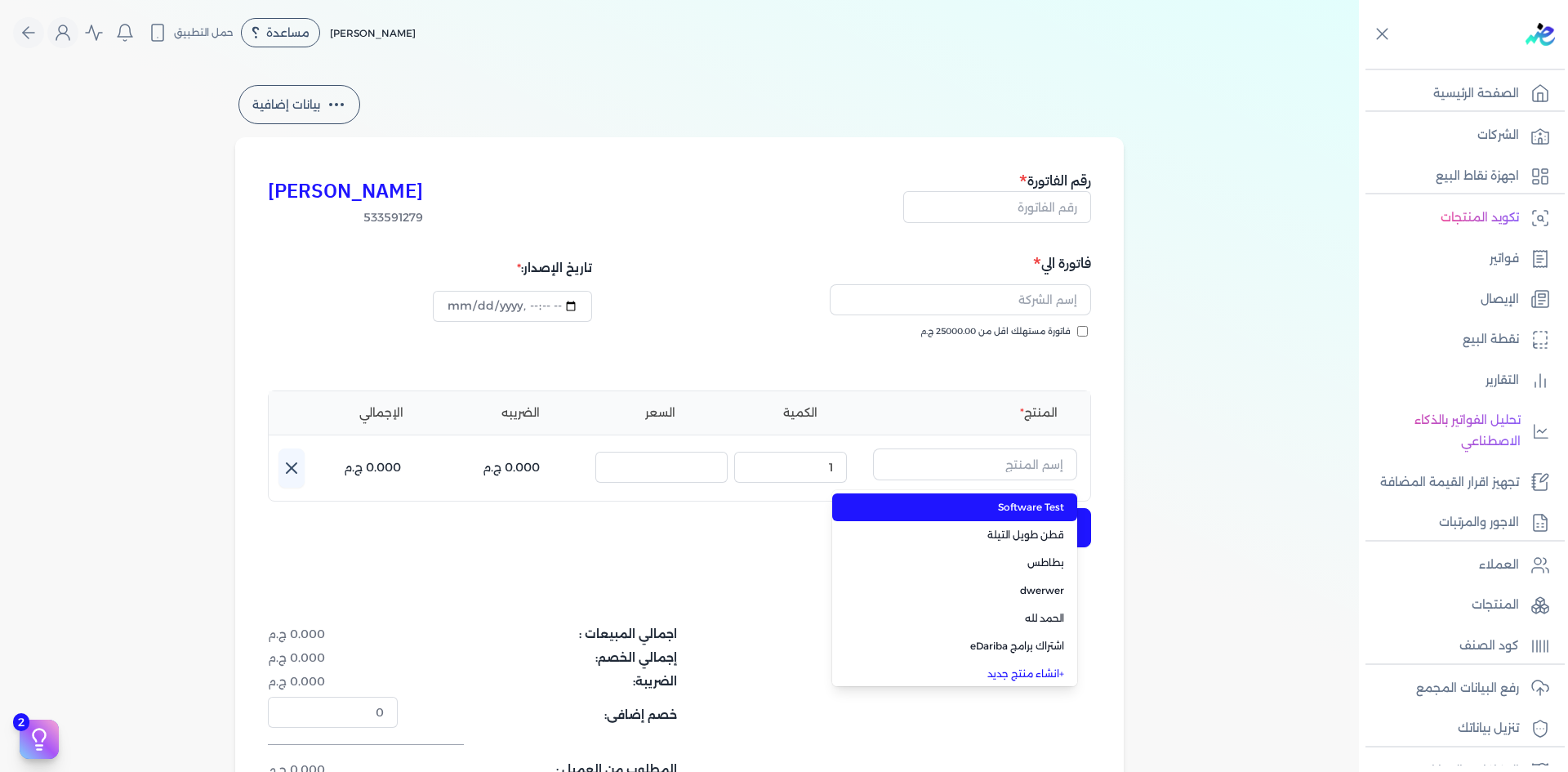
click at [1031, 513] on span "Software Test" at bounding box center [965, 507] width 200 height 15
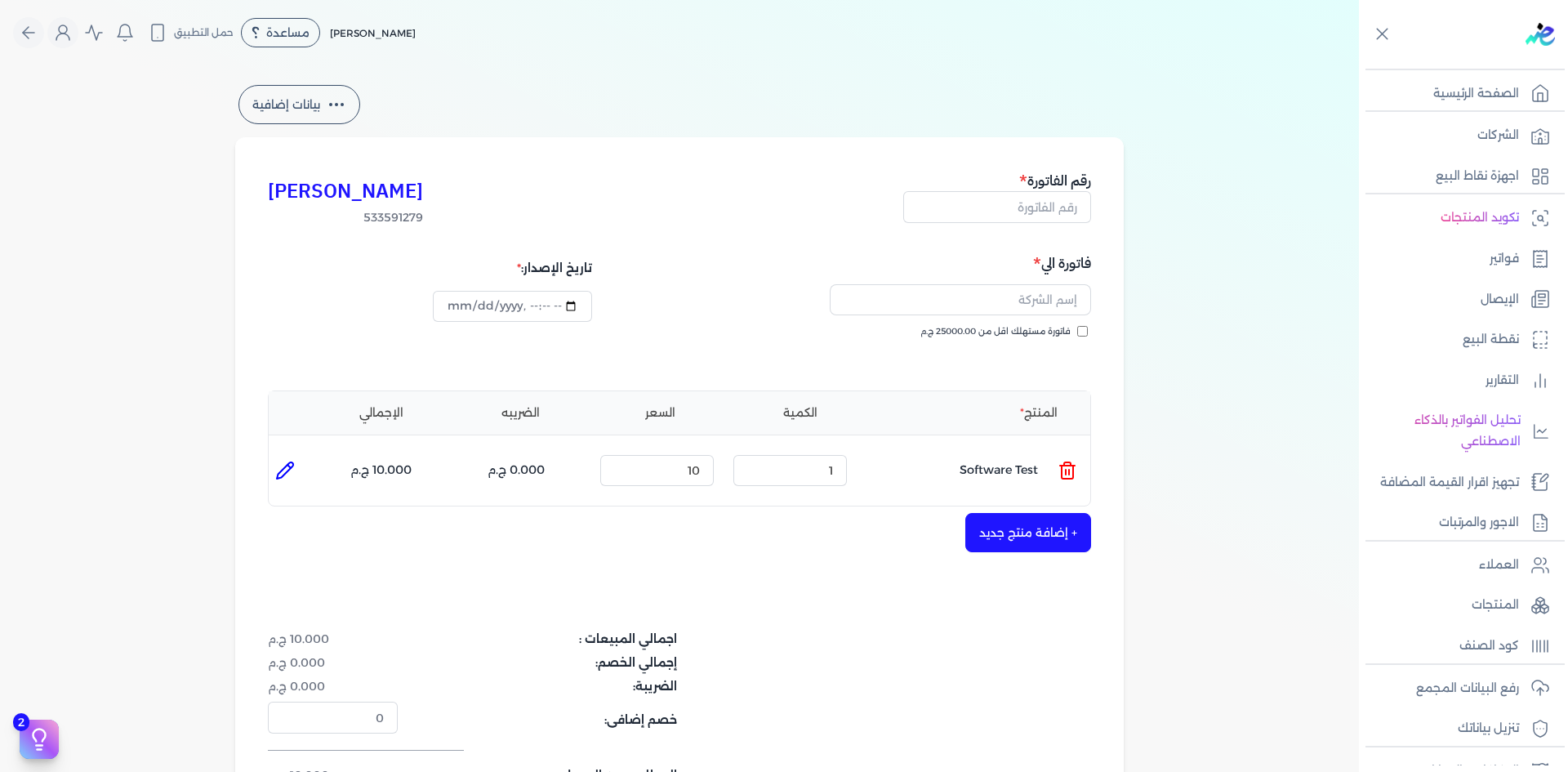
click at [292, 476] on icon at bounding box center [285, 471] width 20 height 20
type input "Software Test"
type input "10"
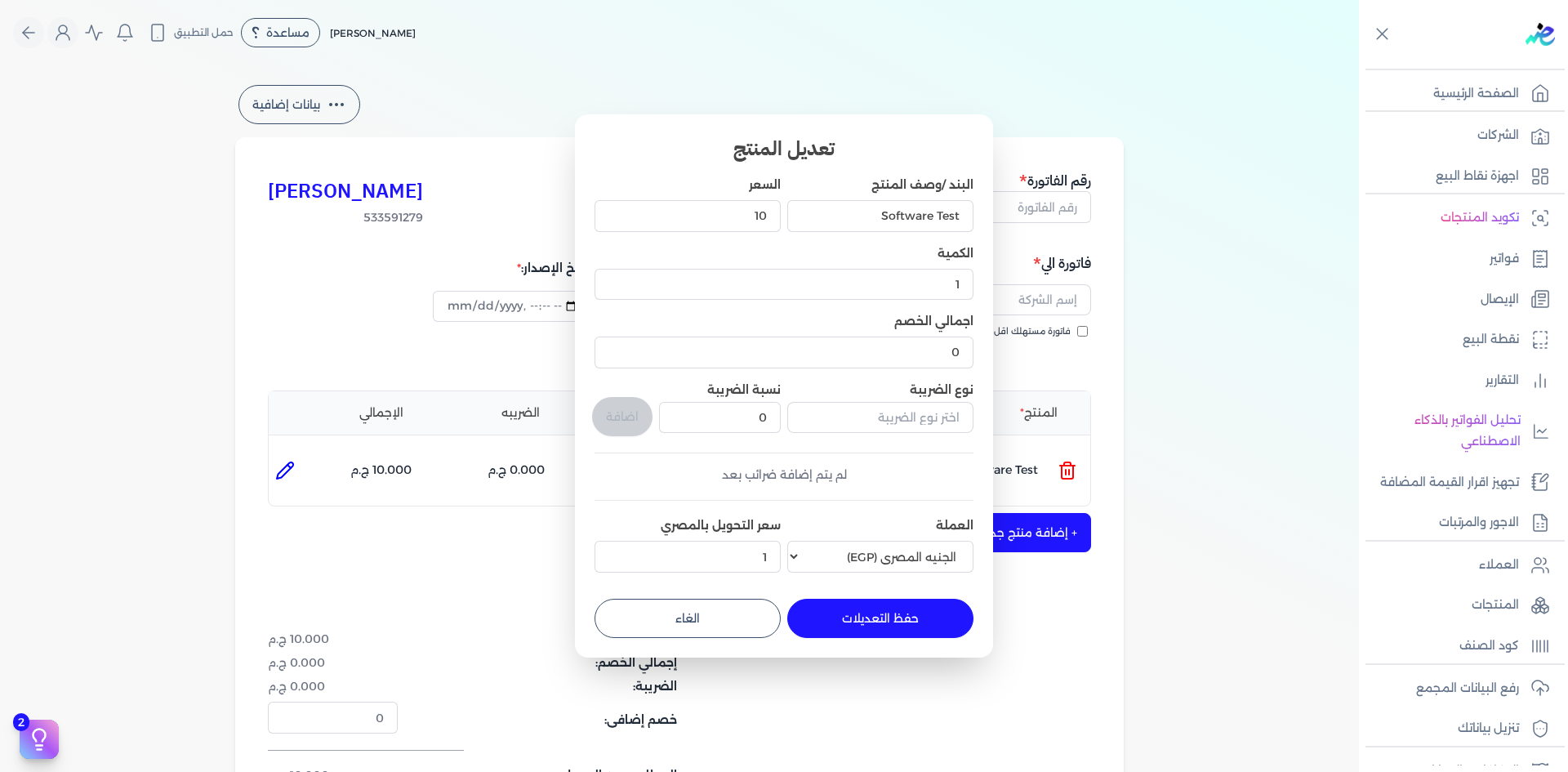
click at [726, 611] on button "الغاء" at bounding box center [687, 618] width 186 height 39
type input "0"
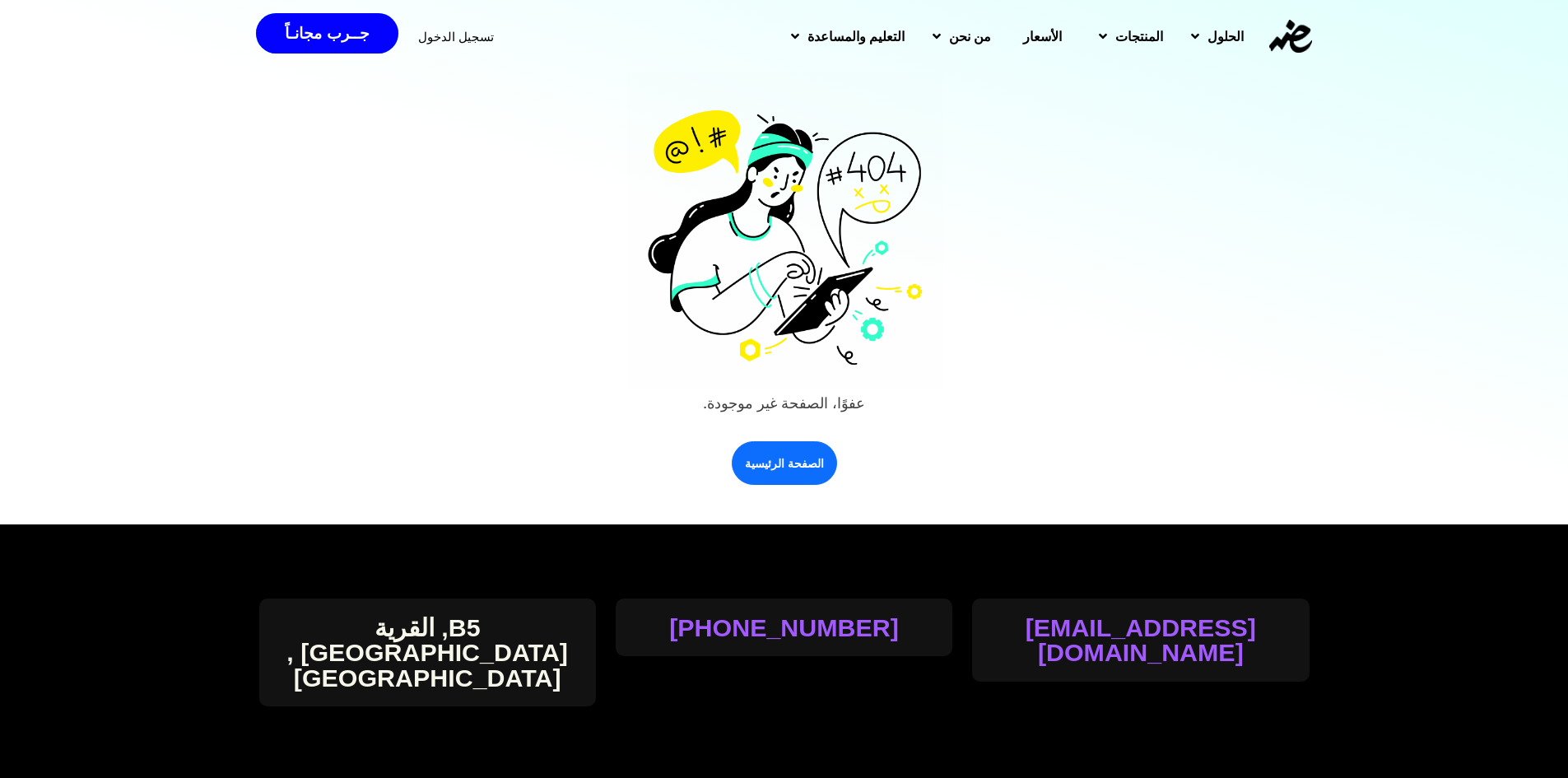
click at [457, 37] on span "تسجيل الدخول" at bounding box center [455, 37] width 76 height 13
